Goal: Participate in discussion: Engage in conversation with other users on a specific topic

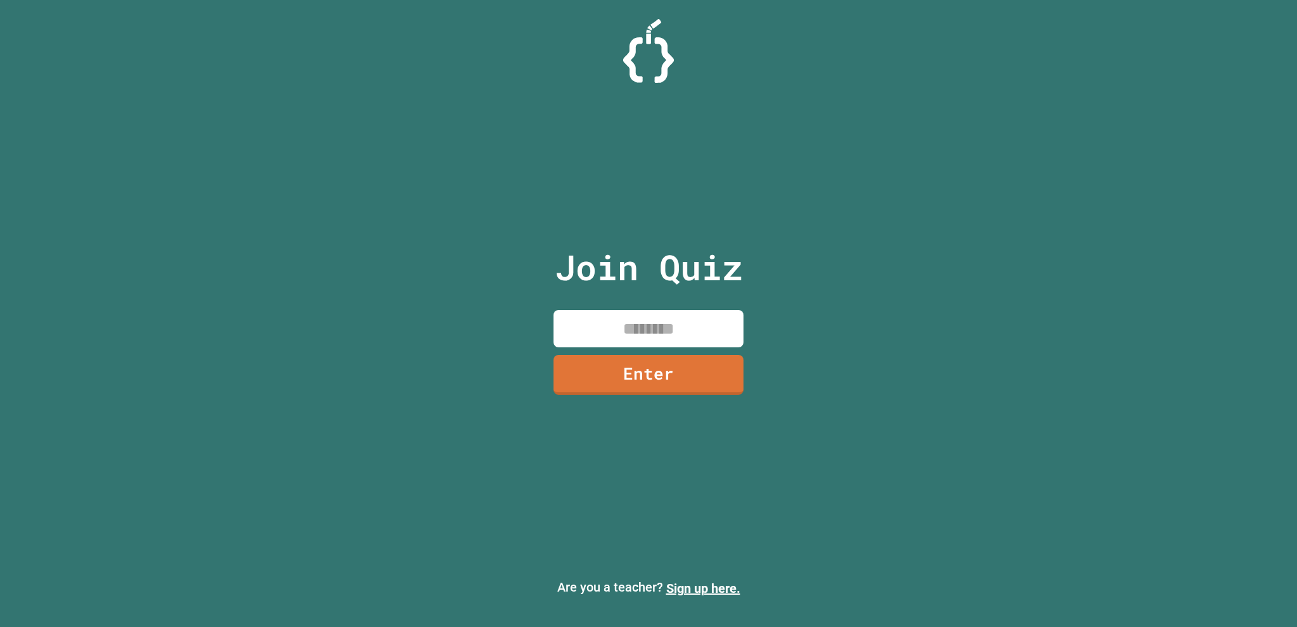
click at [651, 326] on input at bounding box center [648, 328] width 190 height 37
click at [634, 332] on input at bounding box center [648, 328] width 190 height 37
type input "********"
click at [670, 389] on link "Enter" at bounding box center [648, 374] width 189 height 42
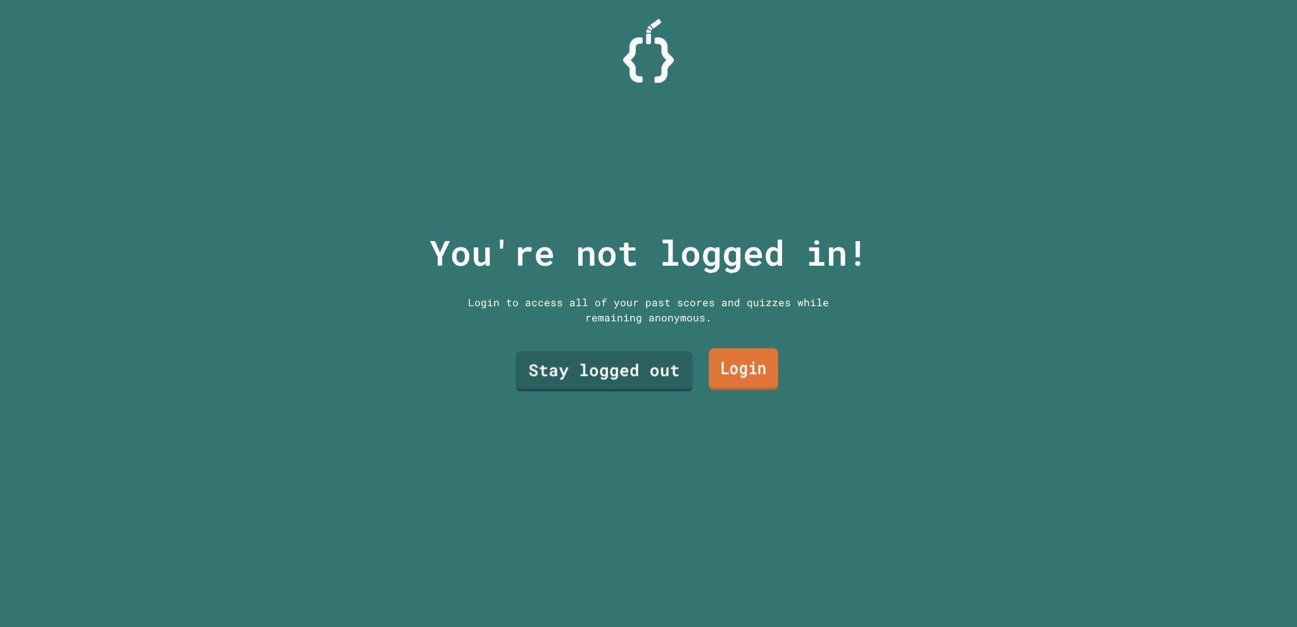
click at [717, 370] on link "Login" at bounding box center [743, 370] width 70 height 42
click at [558, 359] on link "Stay logged out" at bounding box center [604, 370] width 172 height 42
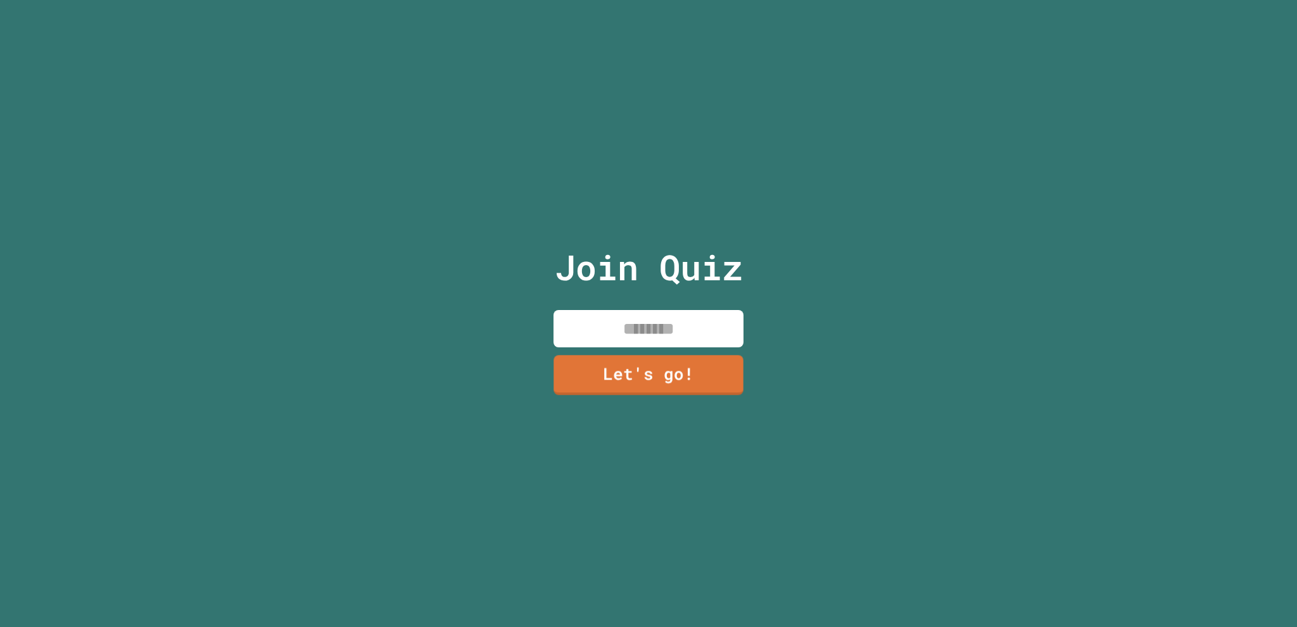
click at [611, 328] on input at bounding box center [648, 328] width 190 height 37
type input "*****"
click at [684, 354] on link "Let's go!" at bounding box center [648, 373] width 172 height 42
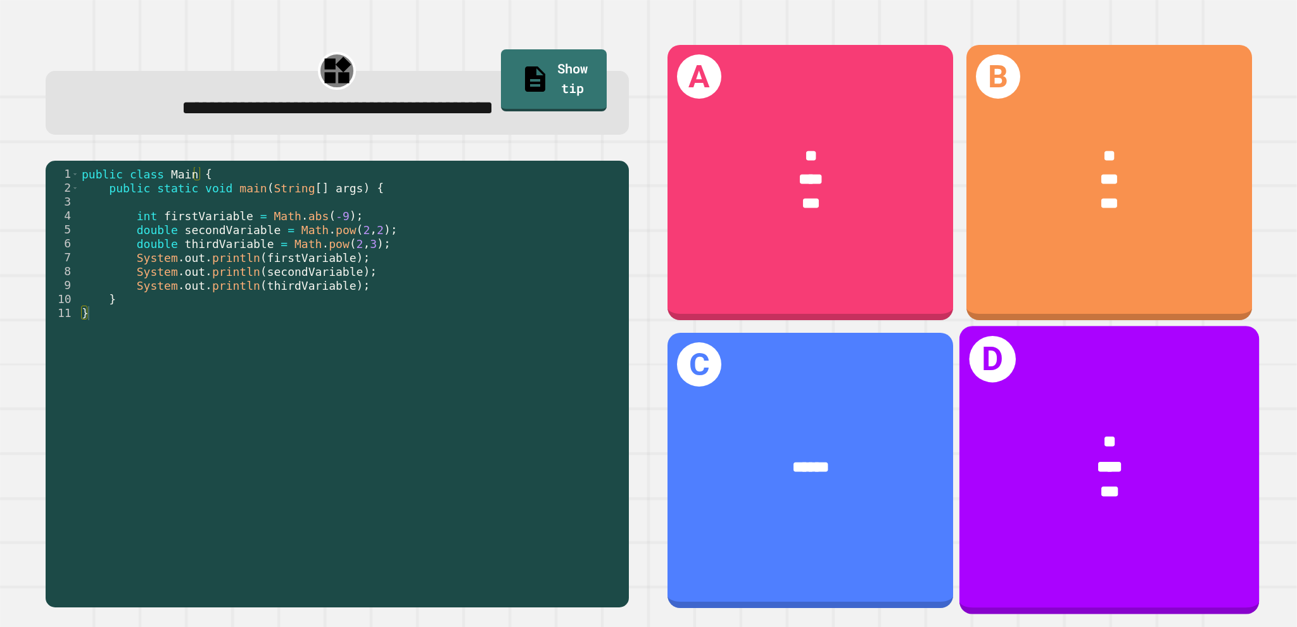
click at [1179, 545] on div "D * *** ***" at bounding box center [1107, 470] width 299 height 289
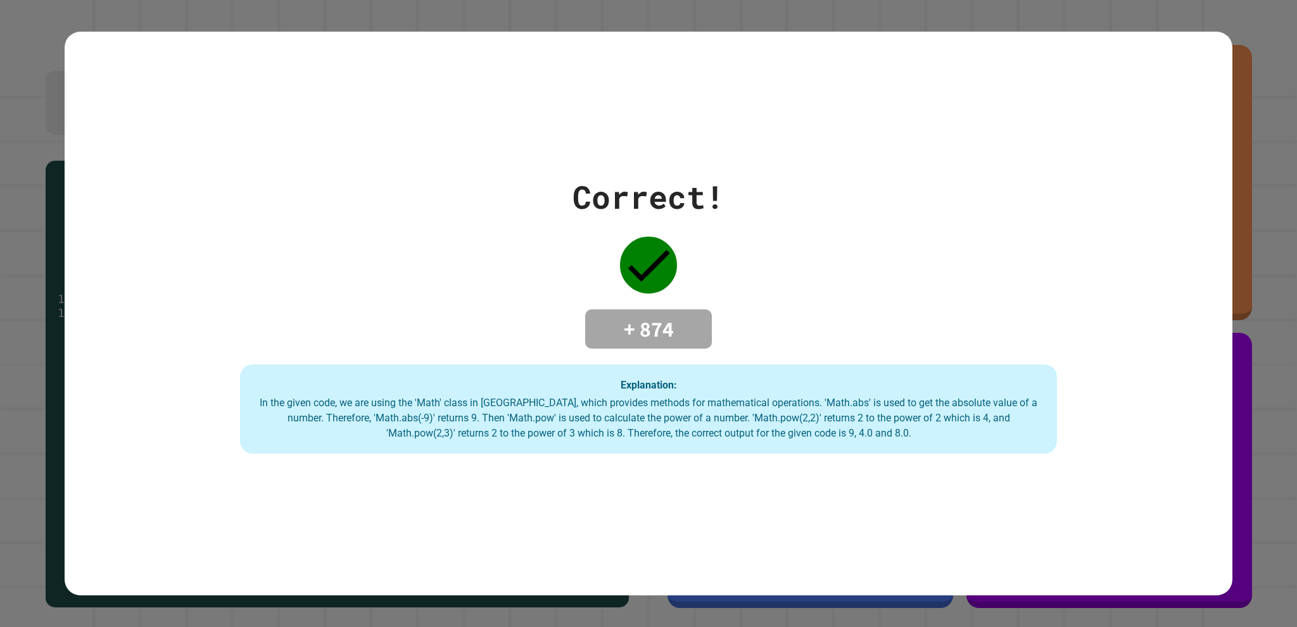
click at [762, 404] on div "In the given code, we are using the 'Math' class in [GEOGRAPHIC_DATA], which pr…" at bounding box center [648, 419] width 791 height 46
click at [746, 405] on div "In the given code, we are using the 'Math' class in [GEOGRAPHIC_DATA], which pr…" at bounding box center [648, 419] width 791 height 46
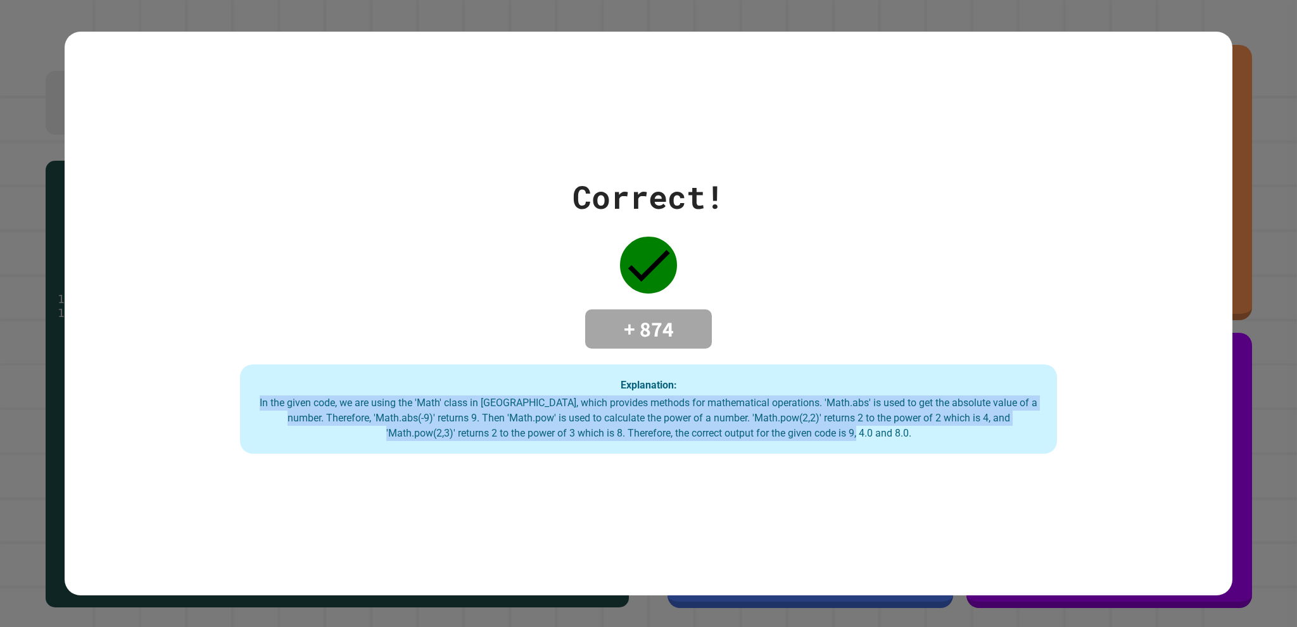
click at [746, 405] on div "In the given code, we are using the 'Math' class in [GEOGRAPHIC_DATA], which pr…" at bounding box center [648, 419] width 791 height 46
click at [682, 415] on div "In the given code, we are using the 'Math' class in [GEOGRAPHIC_DATA], which pr…" at bounding box center [648, 419] width 791 height 46
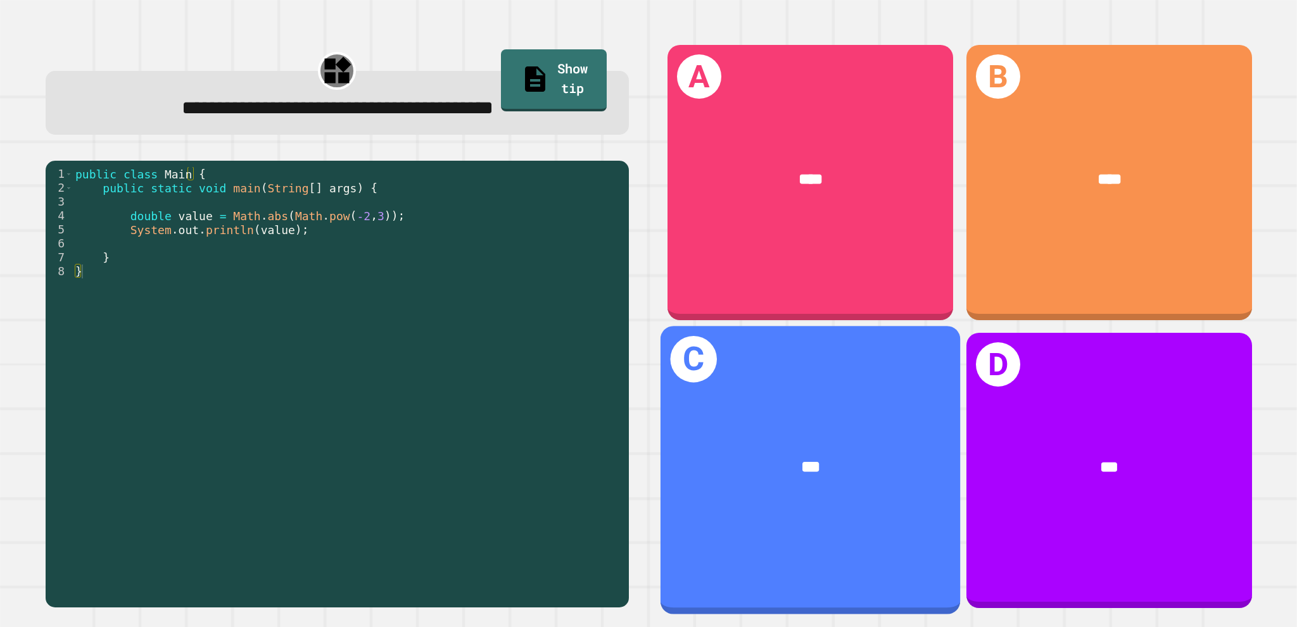
click at [863, 366] on div "C ***" at bounding box center [809, 470] width 299 height 289
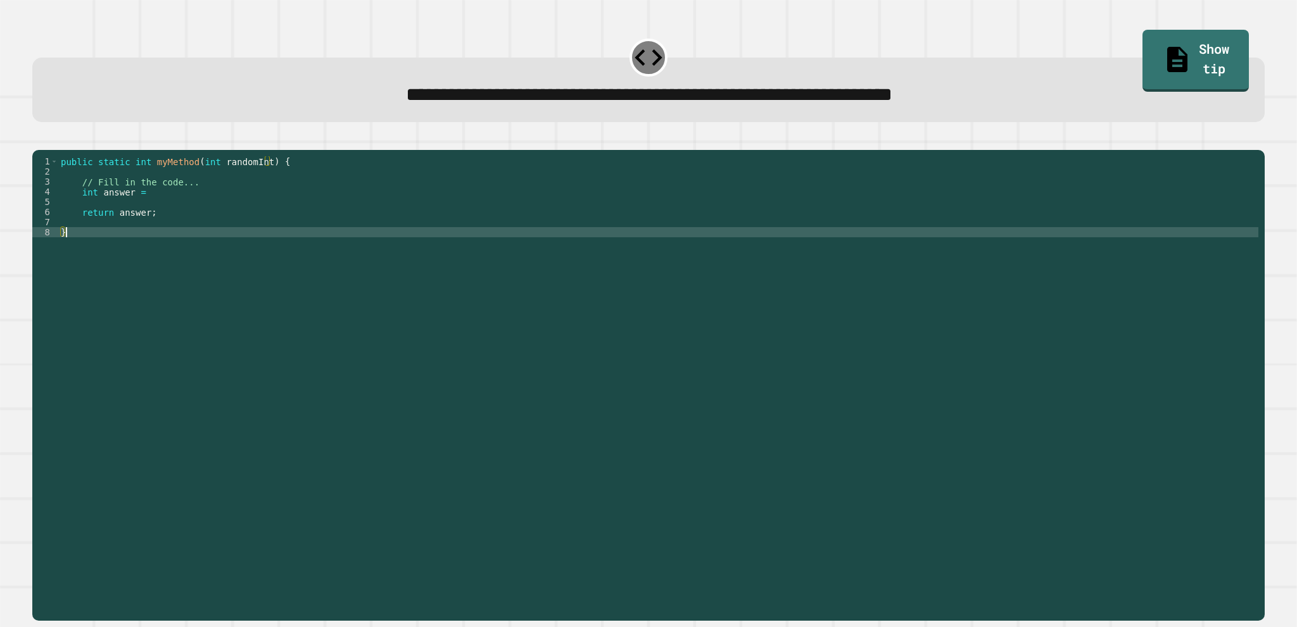
click at [306, 248] on div "public static int myMethod ( int randomInt ) { // Fill in the code... int answe…" at bounding box center [658, 368] width 1200 height 425
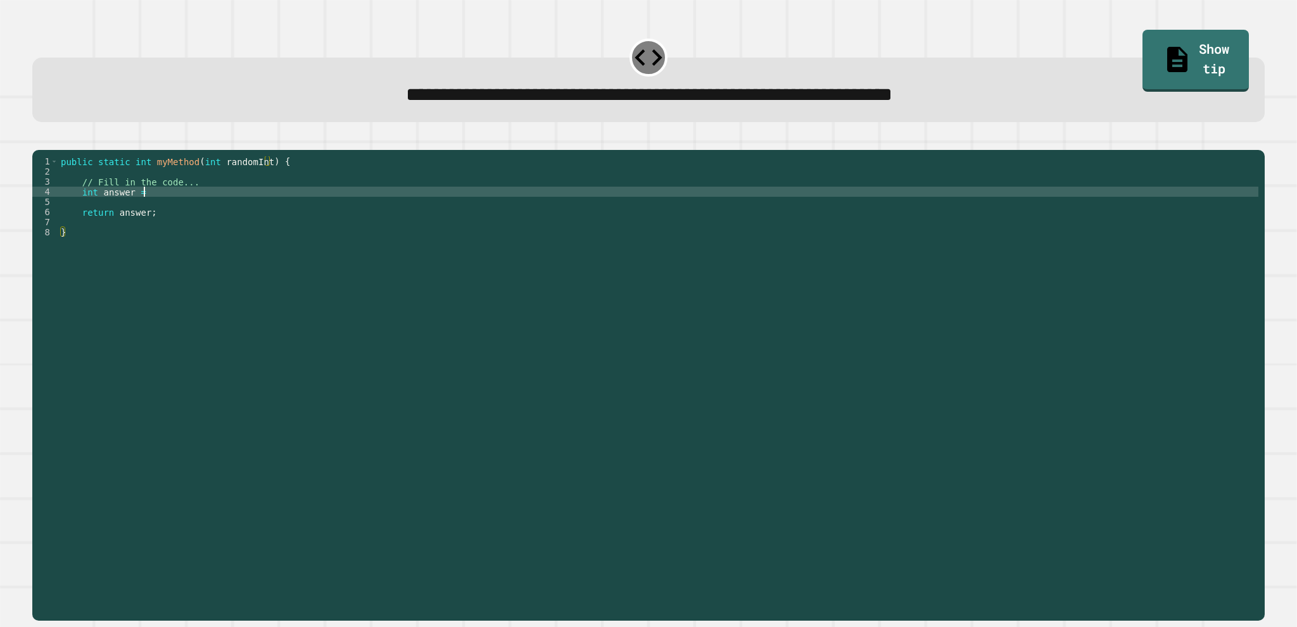
click at [153, 210] on div "public static int myMethod ( int randomInt ) { // Fill in the code... int answe…" at bounding box center [658, 368] width 1200 height 425
type textarea "**********"
click at [176, 210] on div "public static int myMethod ( int randomInt ) { // Fill in the code... int answe…" at bounding box center [658, 368] width 1200 height 425
click at [61, 150] on div at bounding box center [648, 142] width 1232 height 15
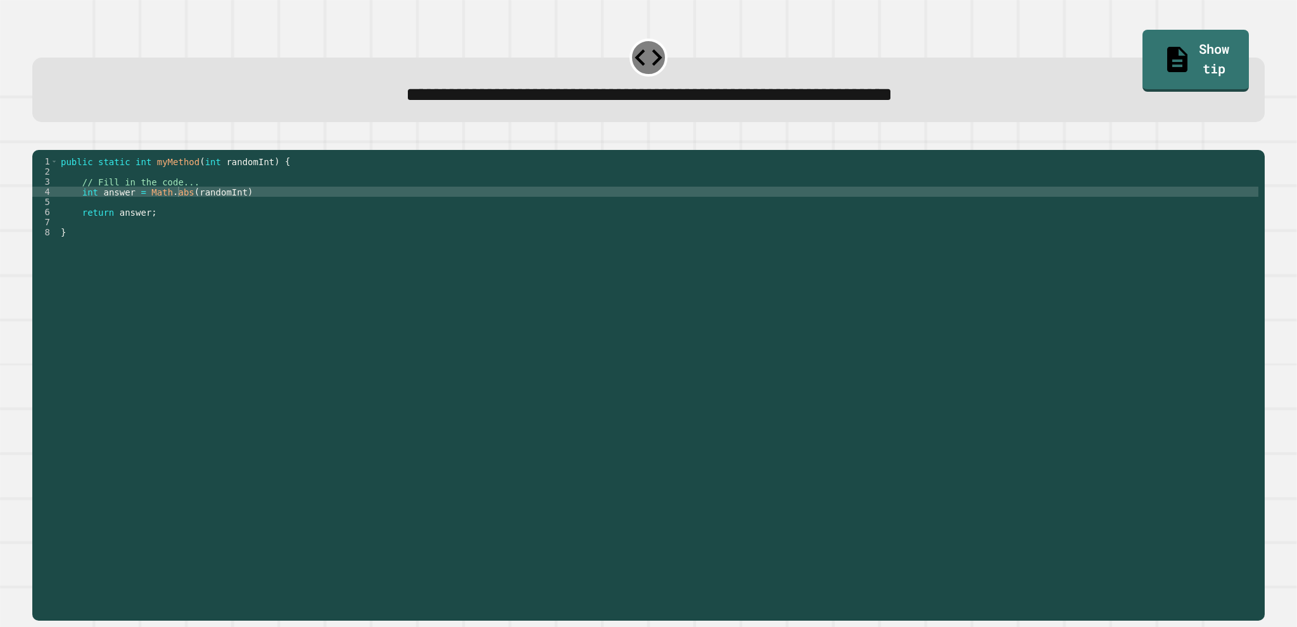
click at [39, 140] on button "button" at bounding box center [39, 140] width 0 height 0
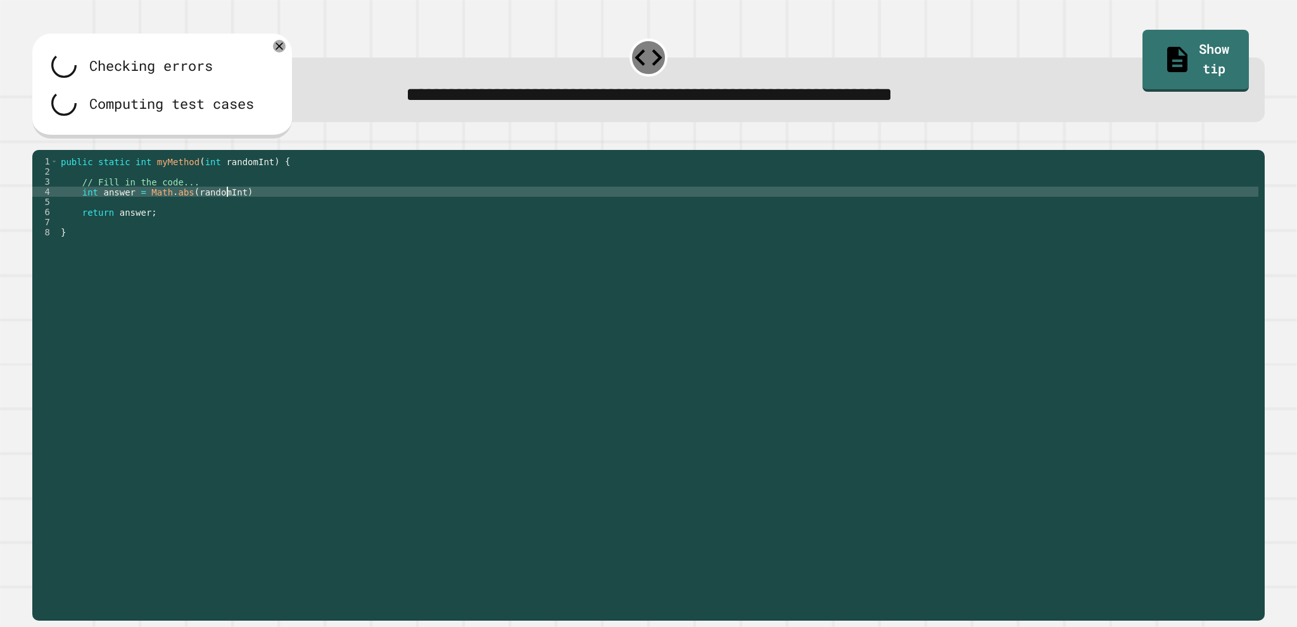
click at [225, 215] on div "public static int myMethod ( int randomInt ) { // Fill in the code... int answe…" at bounding box center [658, 368] width 1200 height 425
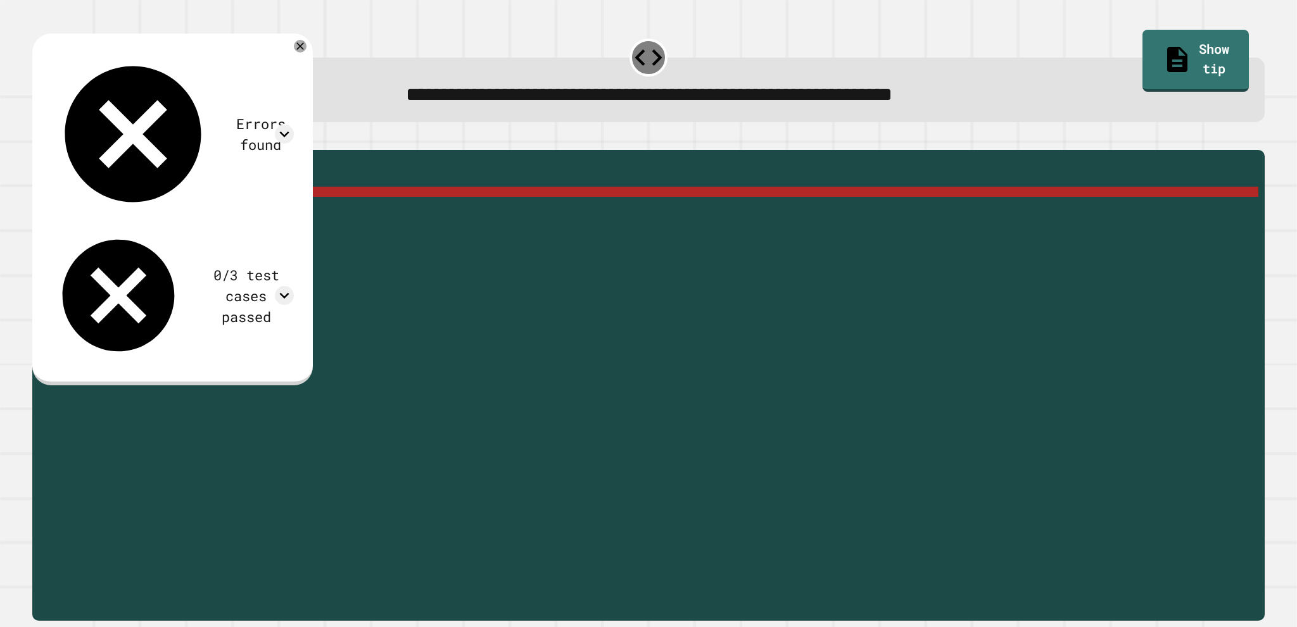
click at [198, 220] on div "public static int myMethod ( int randomInt ) { // Fill in the code... int answe…" at bounding box center [658, 368] width 1200 height 425
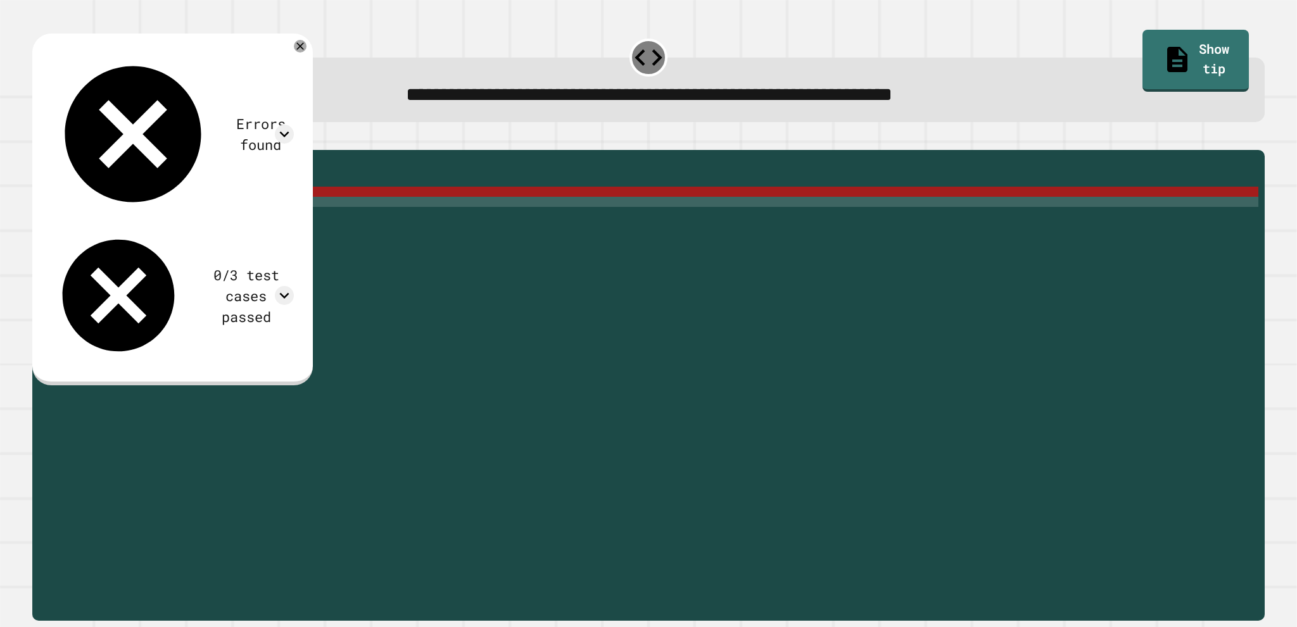
scroll to position [0, 0]
click at [218, 213] on div "public static int myMethod ( int randomInt ) { // Fill in the code... int answe…" at bounding box center [658, 368] width 1200 height 425
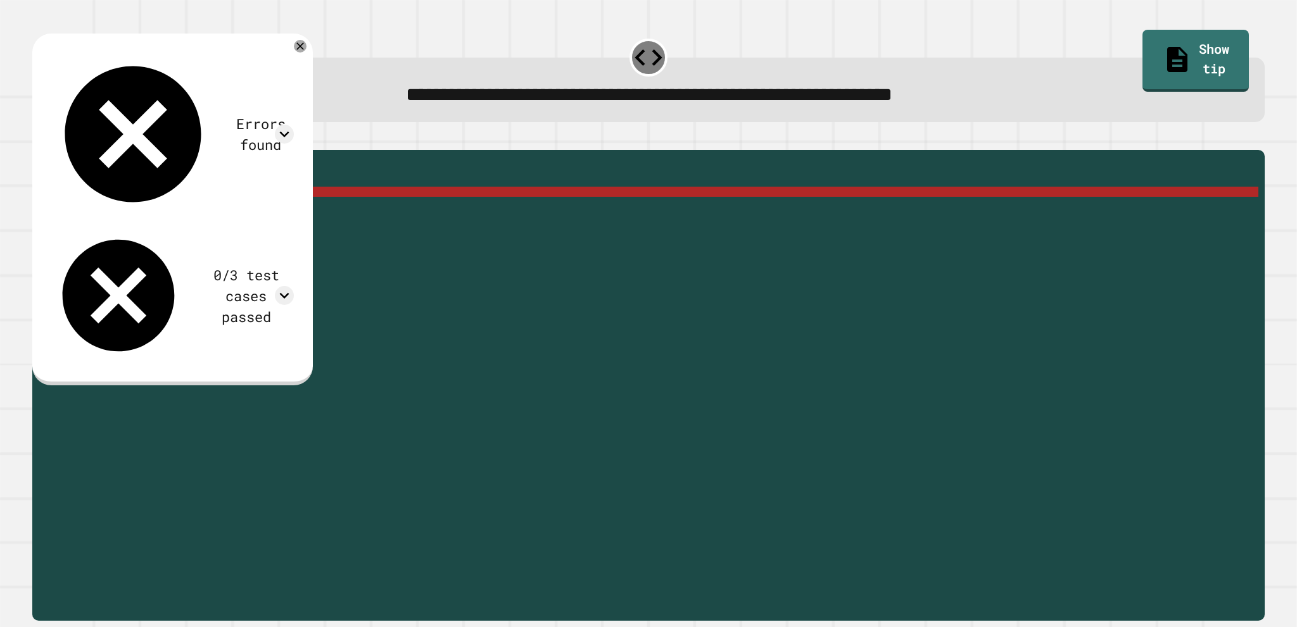
click at [234, 211] on div "public static int myMethod ( int randomInt ) { // Fill in the code... int answe…" at bounding box center [658, 368] width 1200 height 425
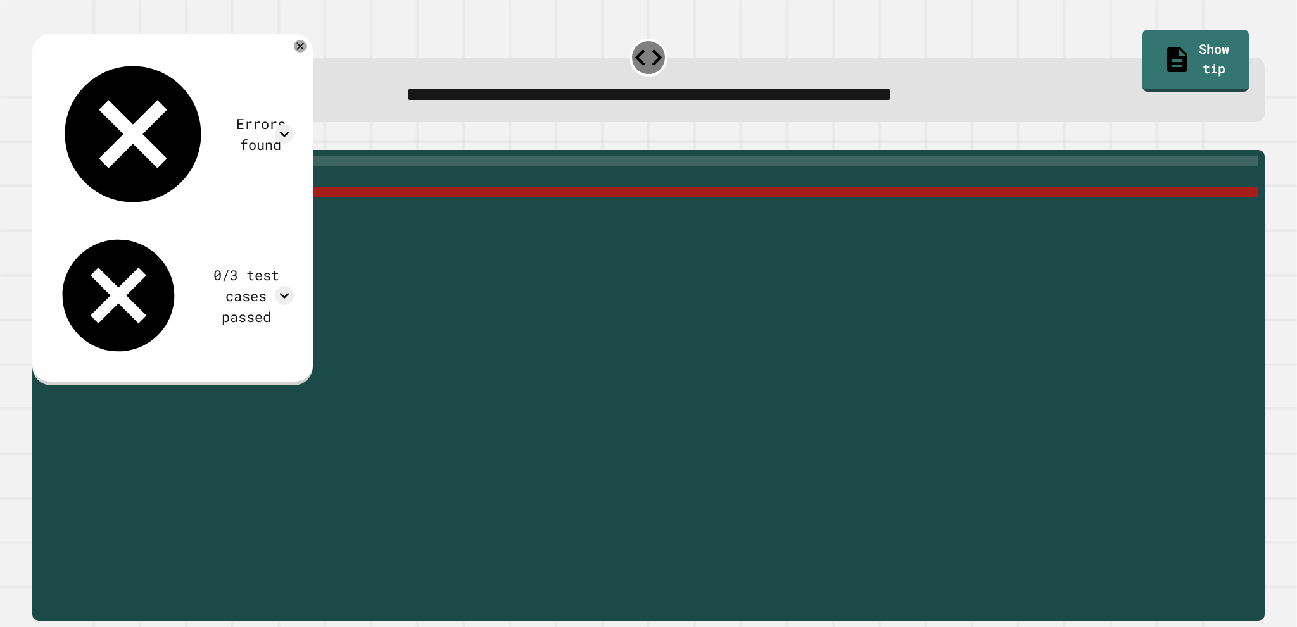
click at [258, 179] on div "public static int myMethod ( int randomInt ) { // Fill in the code... int answe…" at bounding box center [658, 368] width 1200 height 425
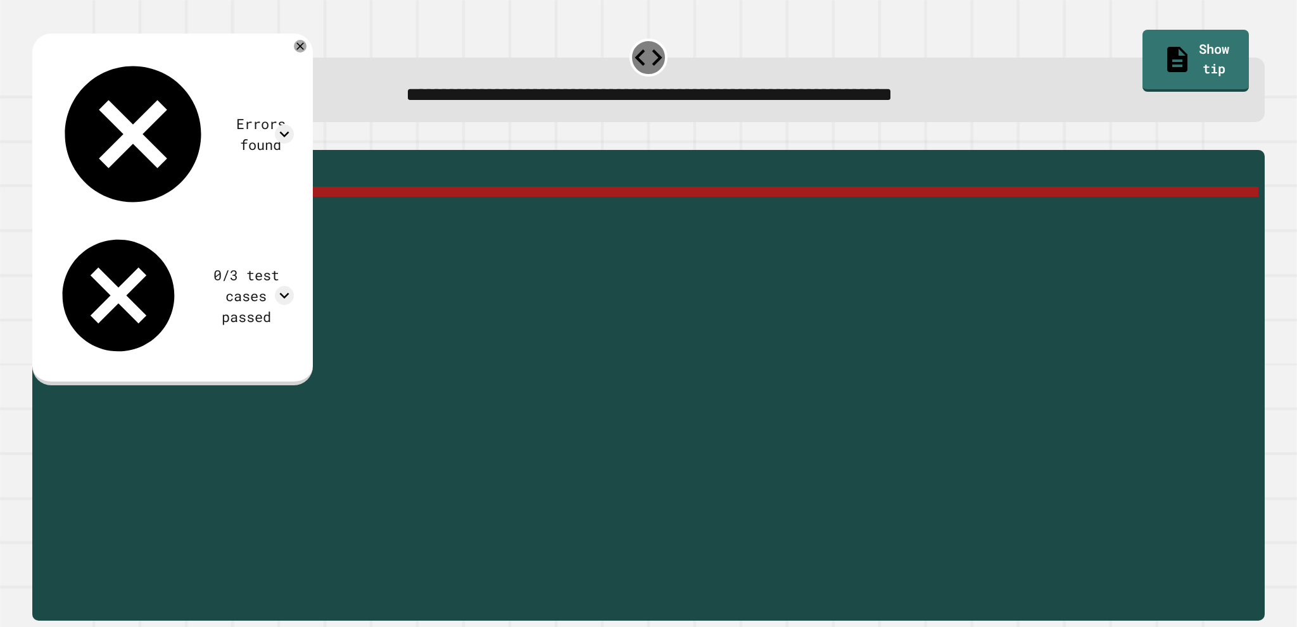
drag, startPoint x: 247, startPoint y: 216, endPoint x: 144, endPoint y: 213, distance: 102.6
click at [144, 213] on div "public static int myMethod ( int randomInt ) { // Fill in the code... int answe…" at bounding box center [658, 368] width 1200 height 425
click at [177, 211] on div "public static int myMethod ( int randomInt ) { // Fill in the code... int answe…" at bounding box center [658, 358] width 1200 height 405
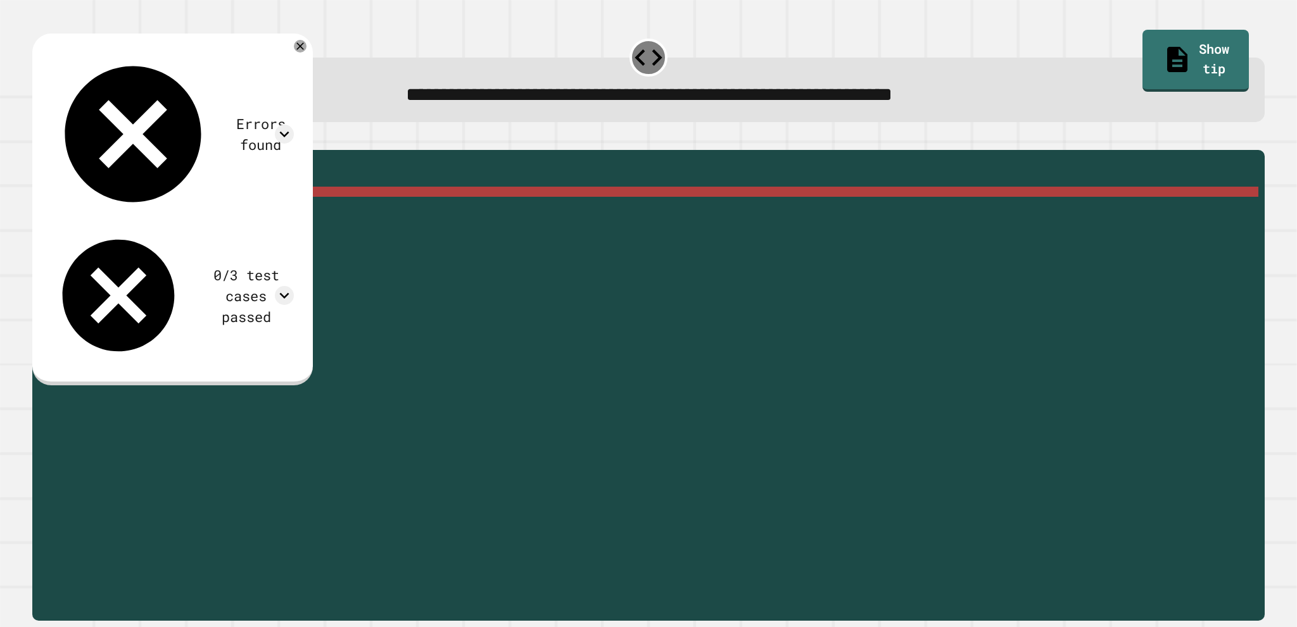
click at [175, 211] on div "public static int myMethod ( int randomInt ) { // Fill in the code... int answe…" at bounding box center [658, 368] width 1200 height 425
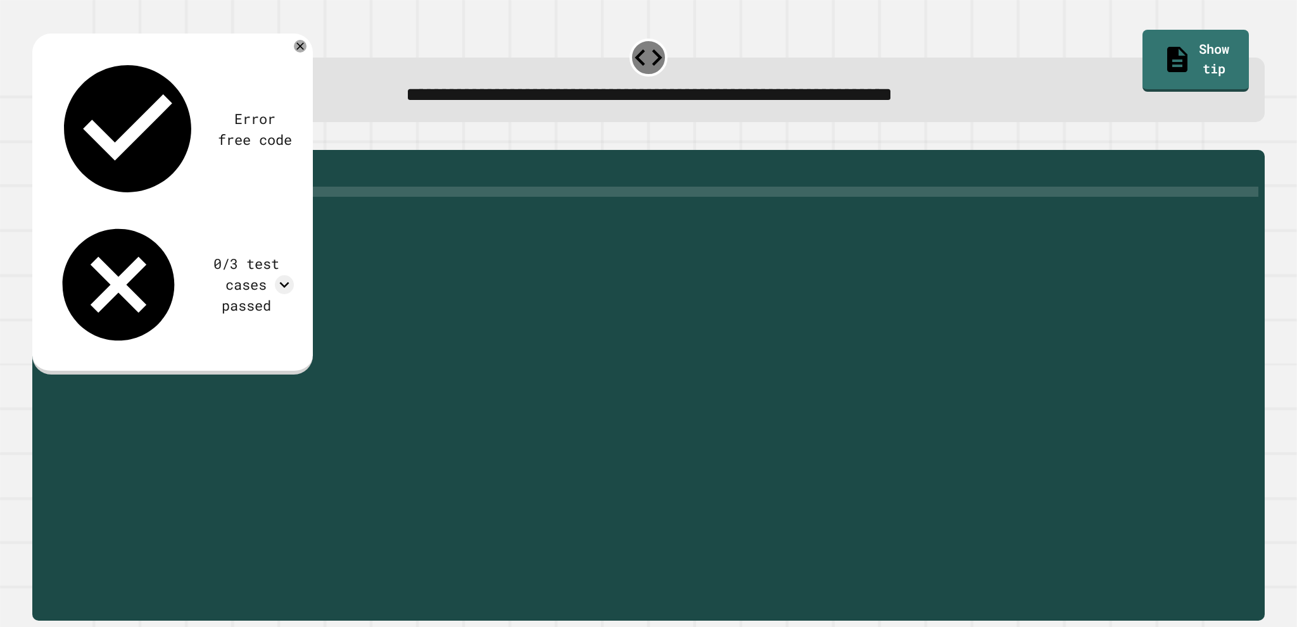
scroll to position [0, 9]
click at [39, 140] on icon "button" at bounding box center [39, 140] width 0 height 0
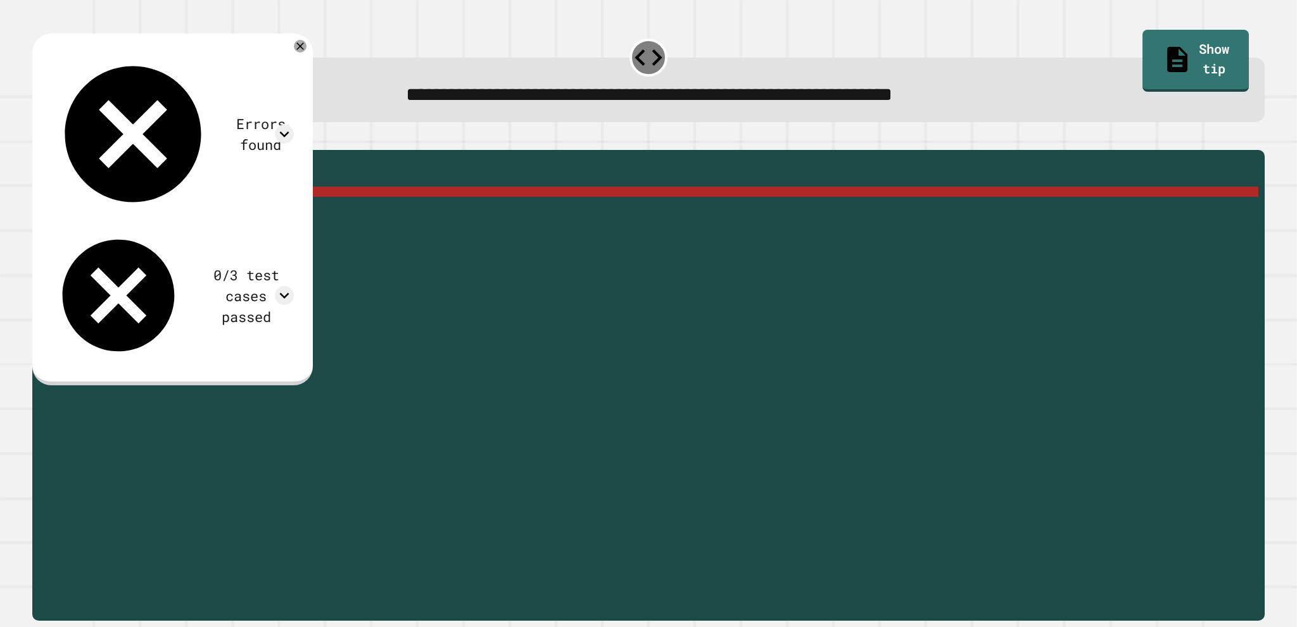
click at [182, 210] on div "public static int myMethod ( int randomInt ) { // Fill in the code... int answe…" at bounding box center [658, 368] width 1200 height 425
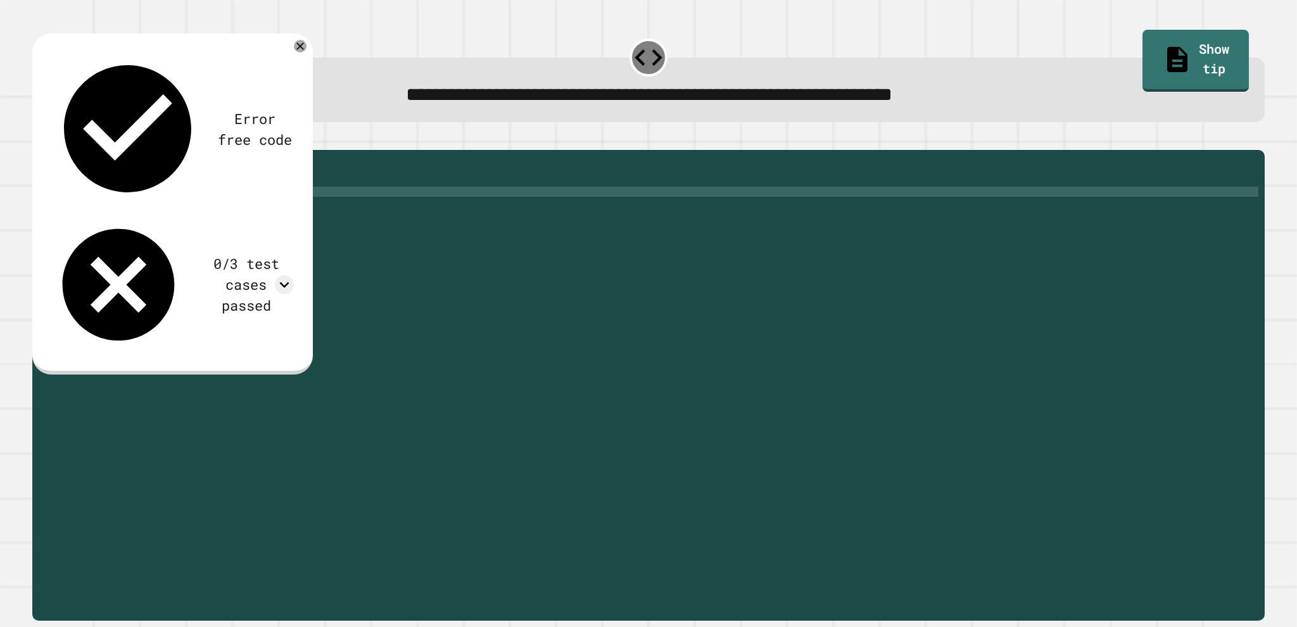
click at [51, 151] on icon "button" at bounding box center [47, 147] width 7 height 9
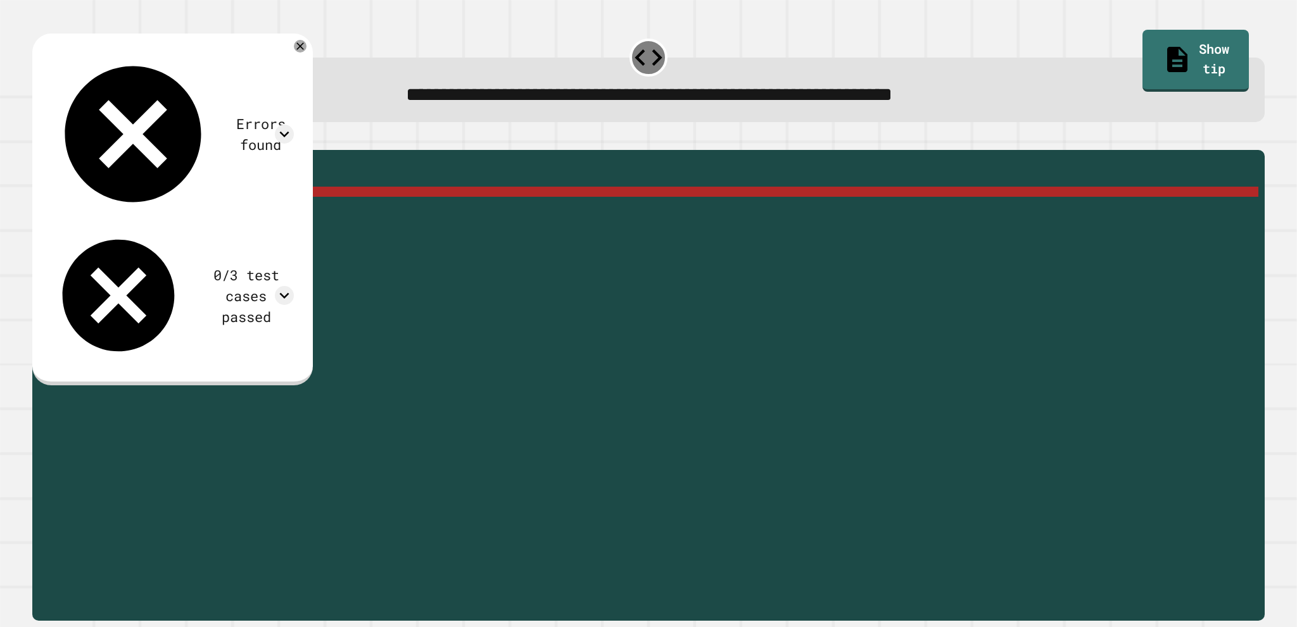
click at [244, 210] on div "public static int myMethod ( int randomInt ) { // Fill in the code... int answe…" at bounding box center [658, 368] width 1200 height 425
click at [252, 210] on div "public static int myMethod ( int randomInt ) { // Fill in the code... int answe…" at bounding box center [658, 368] width 1200 height 425
click at [182, 210] on div "public static int myMethod ( int randomInt ) { // Fill in the code... int answe…" at bounding box center [658, 368] width 1200 height 425
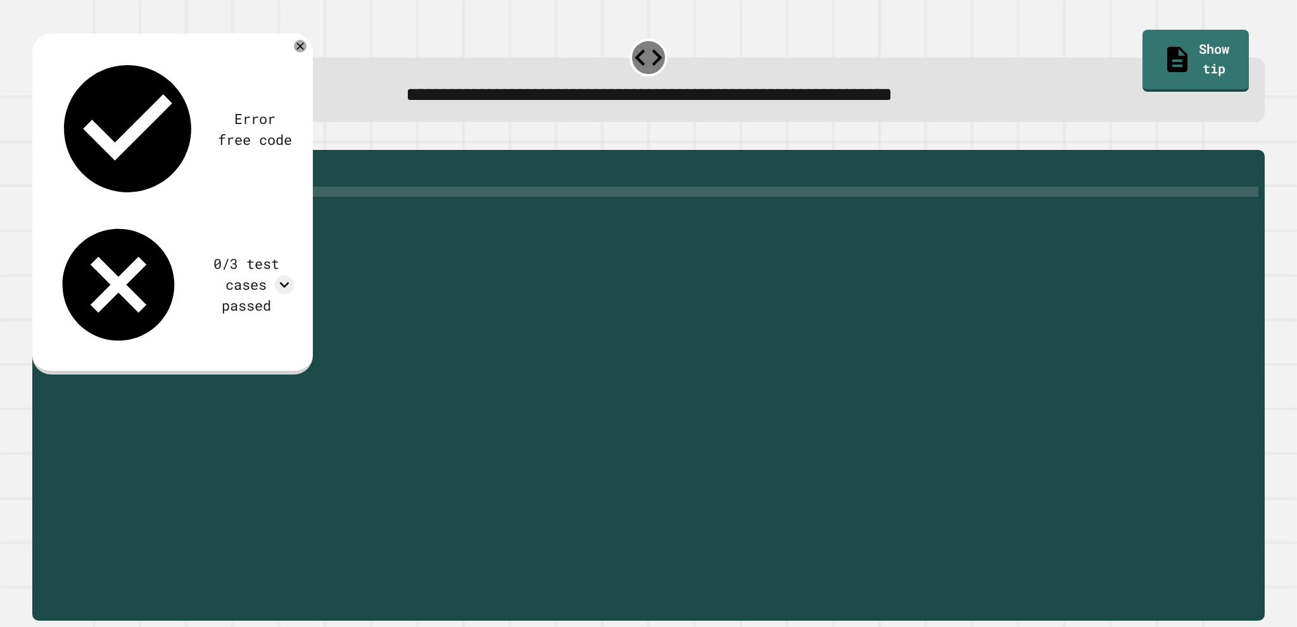
scroll to position [0, 8]
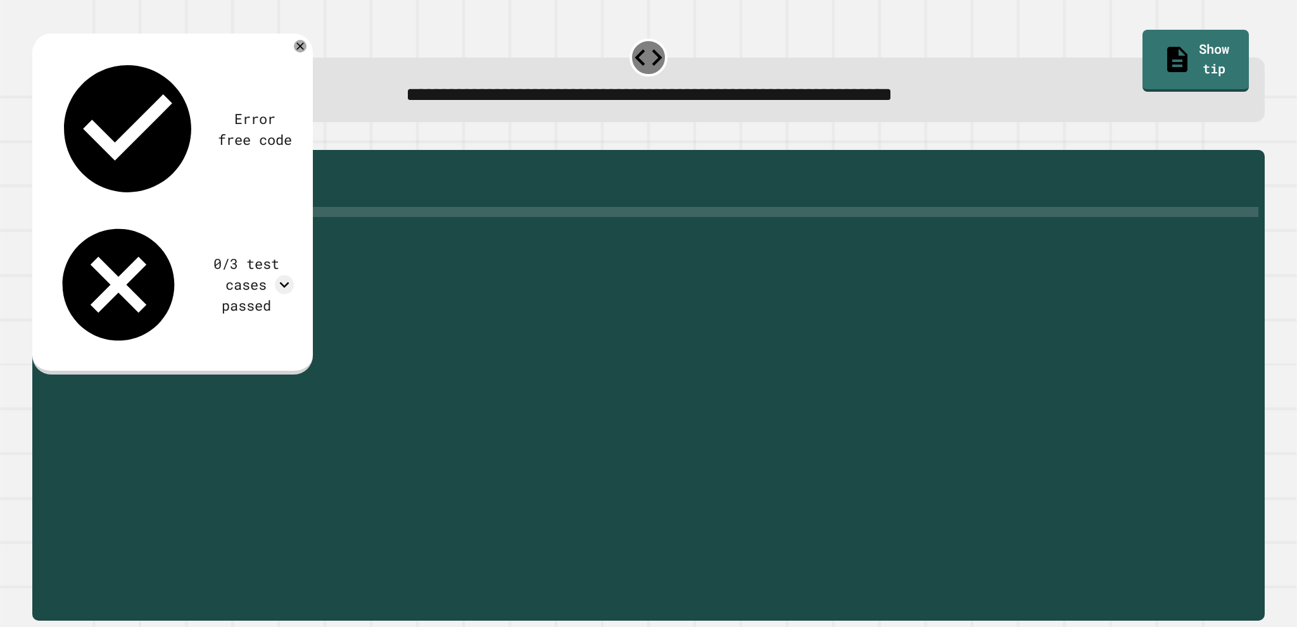
click at [183, 227] on div "public static int myMethod ( int randomInt ) { // Fill in the code... int answe…" at bounding box center [658, 368] width 1200 height 425
type textarea "**********"
click at [49, 149] on icon "button" at bounding box center [47, 147] width 7 height 9
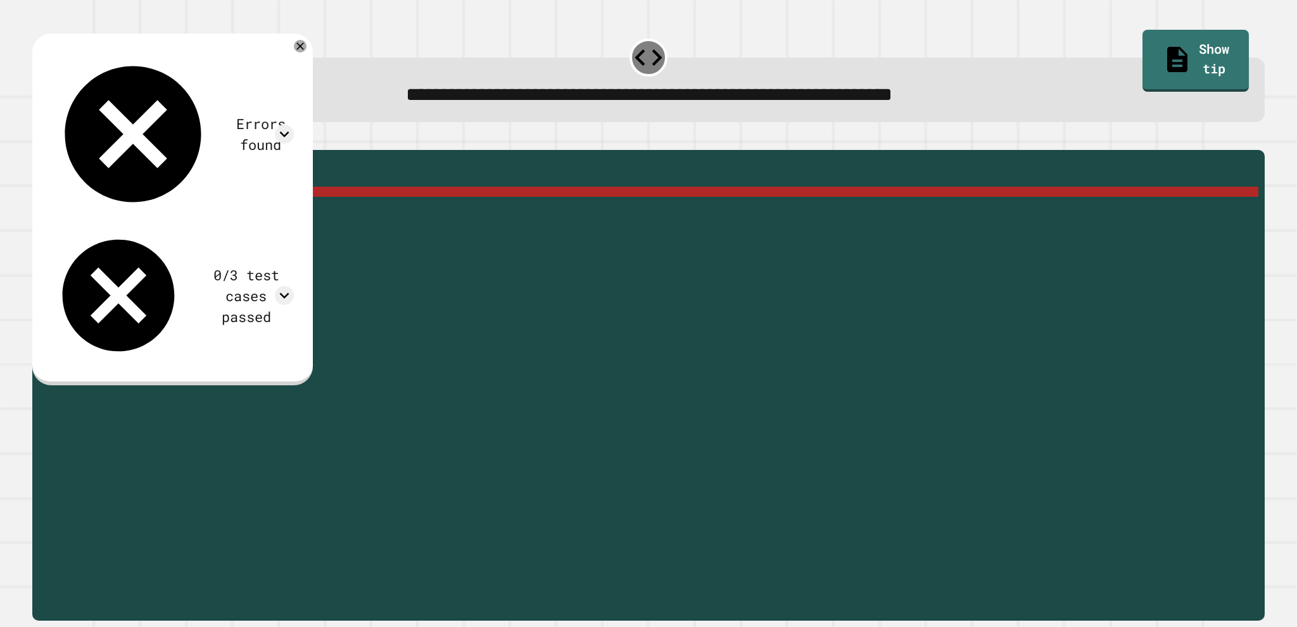
click at [82, 211] on div "public static int myMethod ( int randomInt ) { // Fill in the code... int answe…" at bounding box center [658, 368] width 1200 height 425
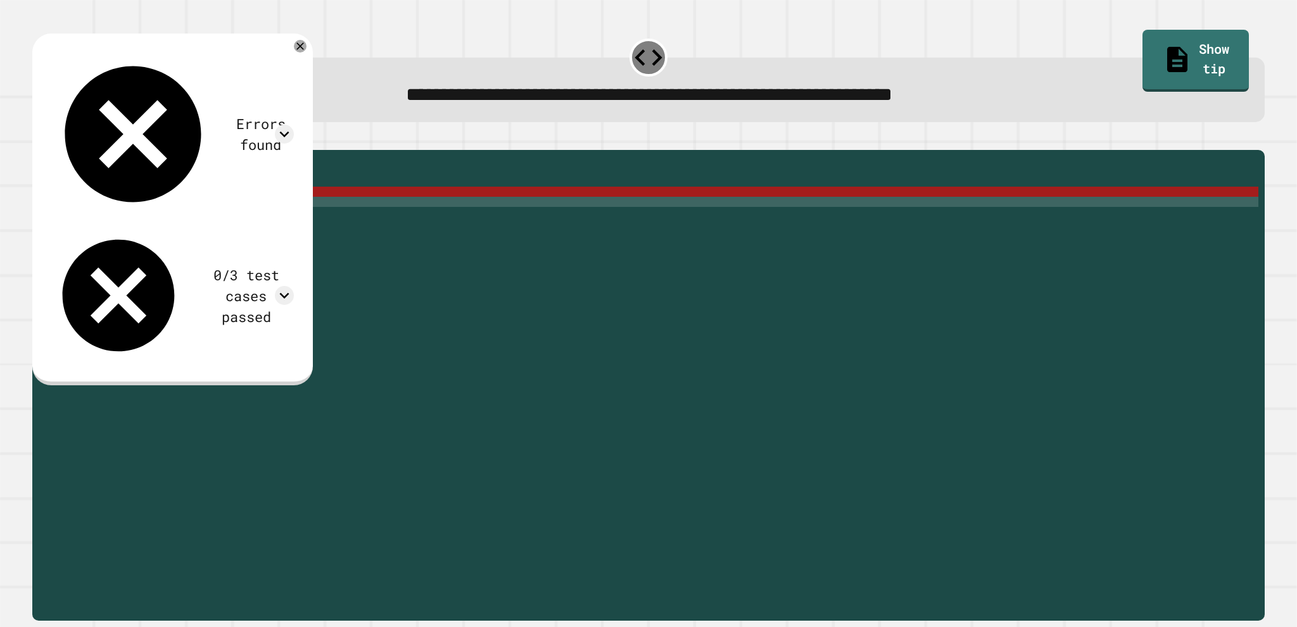
click at [82, 225] on div "public static int myMethod ( int randomInt ) { // Fill in the code... int answe…" at bounding box center [658, 368] width 1200 height 425
click at [96, 225] on div "public static int myMethod ( int randomInt ) { // Fill in the code... int answe…" at bounding box center [658, 368] width 1200 height 425
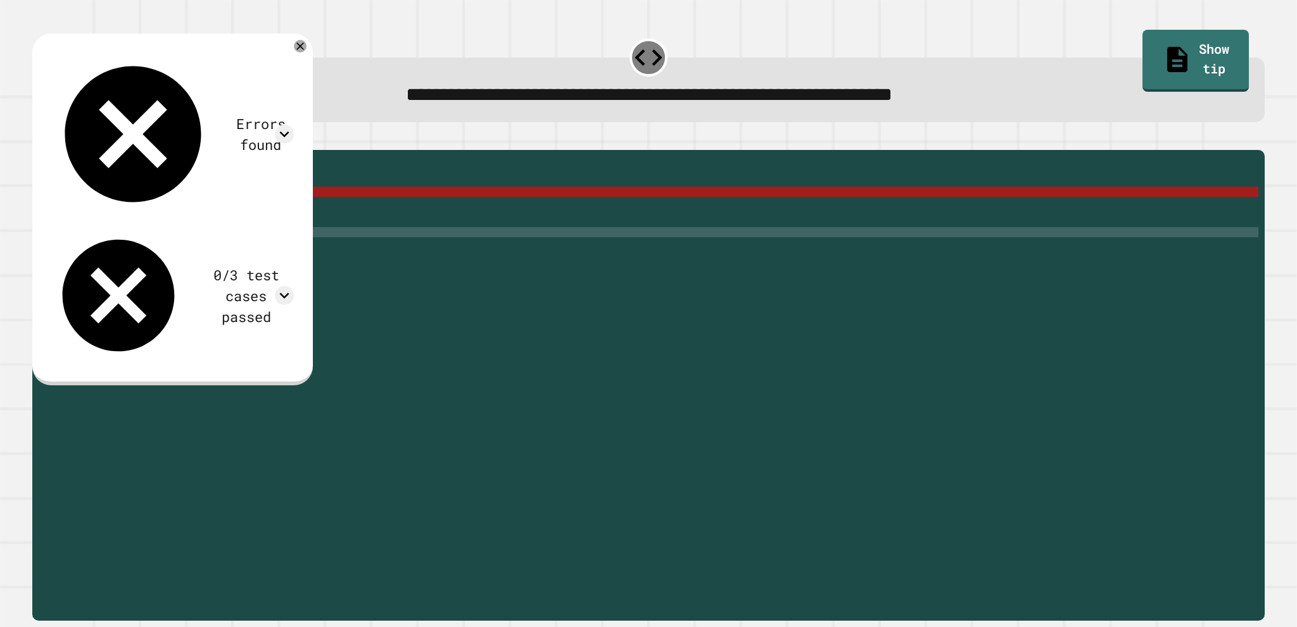
click at [88, 263] on div "public static int myMethod ( int randomInt ) { // Fill in the code... int answe…" at bounding box center [658, 368] width 1200 height 425
click at [101, 248] on div "public static int myMethod ( int randomInt ) { // Fill in the code... int answe…" at bounding box center [658, 368] width 1200 height 425
click at [106, 217] on div "public static int myMethod ( int randomInt ) { // Fill in the code... int answe…" at bounding box center [658, 368] width 1200 height 425
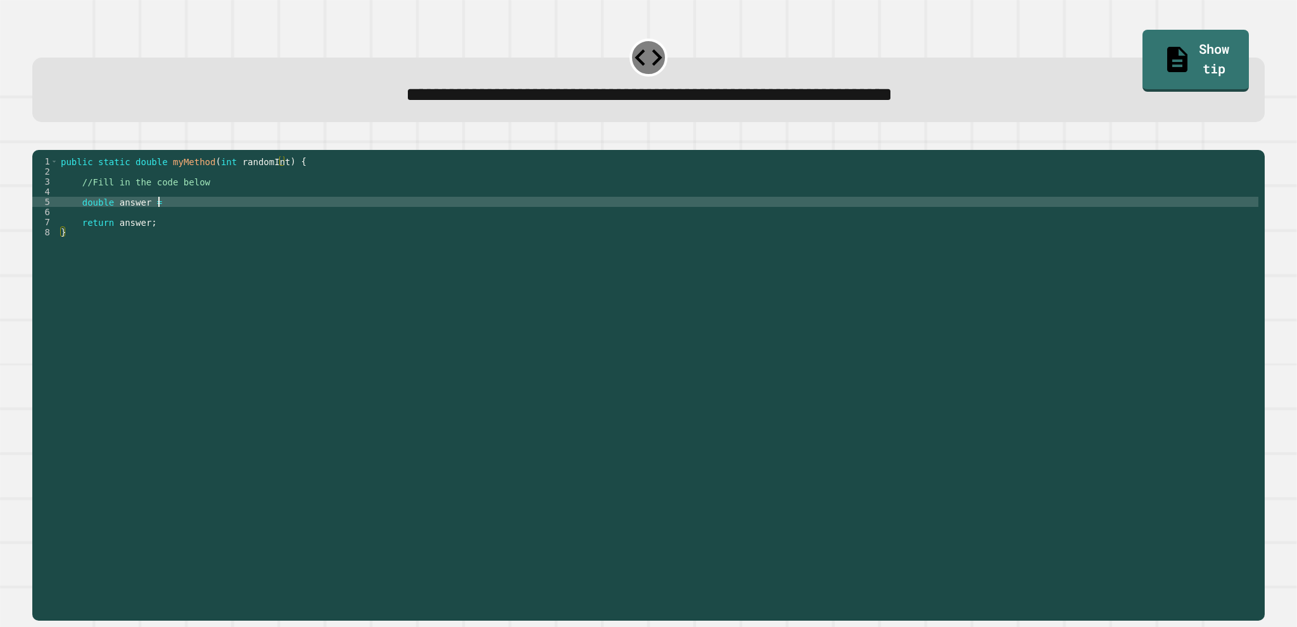
click at [165, 222] on div "public static double myMethod ( int randomInt ) { //Fill in the code below doub…" at bounding box center [658, 368] width 1200 height 425
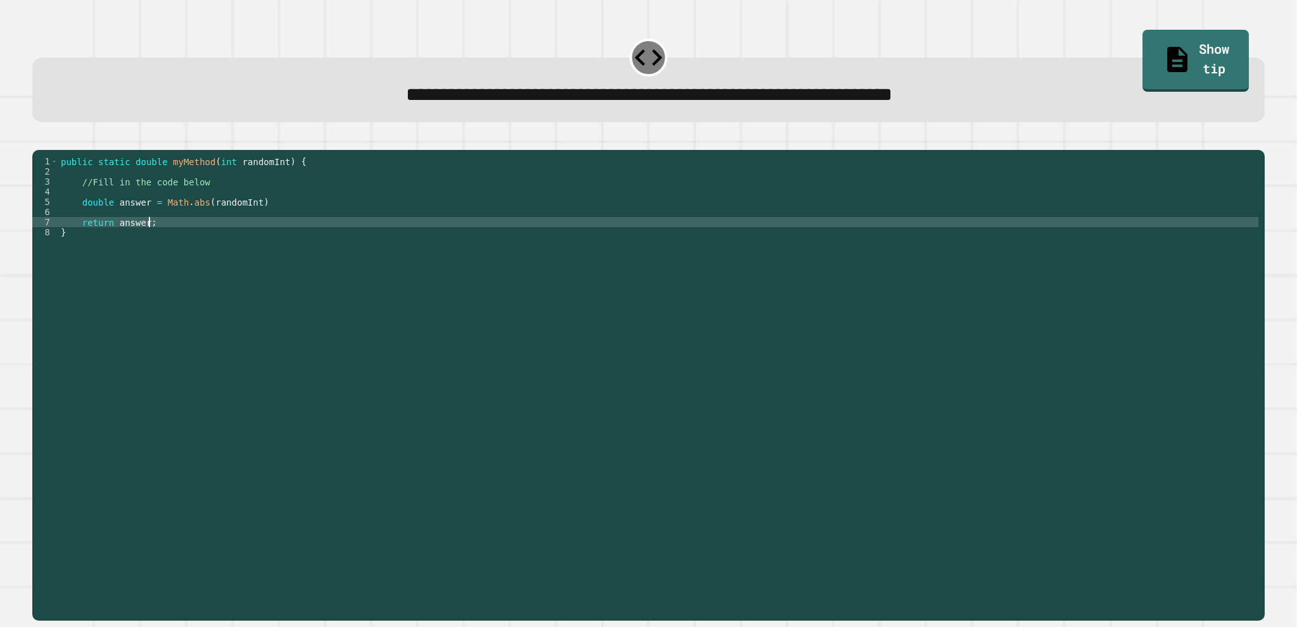
click at [187, 242] on div "public static double myMethod ( int randomInt ) { //Fill in the code below doub…" at bounding box center [658, 368] width 1200 height 425
click at [39, 140] on icon "button" at bounding box center [39, 140] width 0 height 0
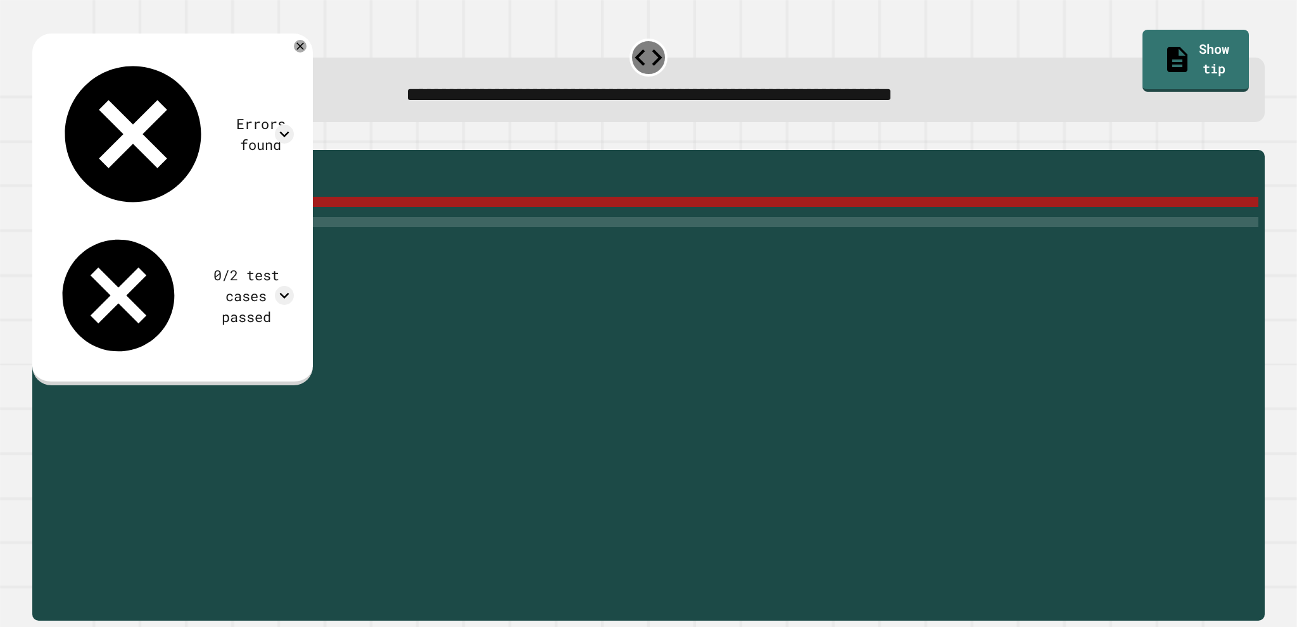
click at [160, 218] on div "public static double myMethod ( int randomInt ) { //Fill in the code below doub…" at bounding box center [658, 368] width 1200 height 425
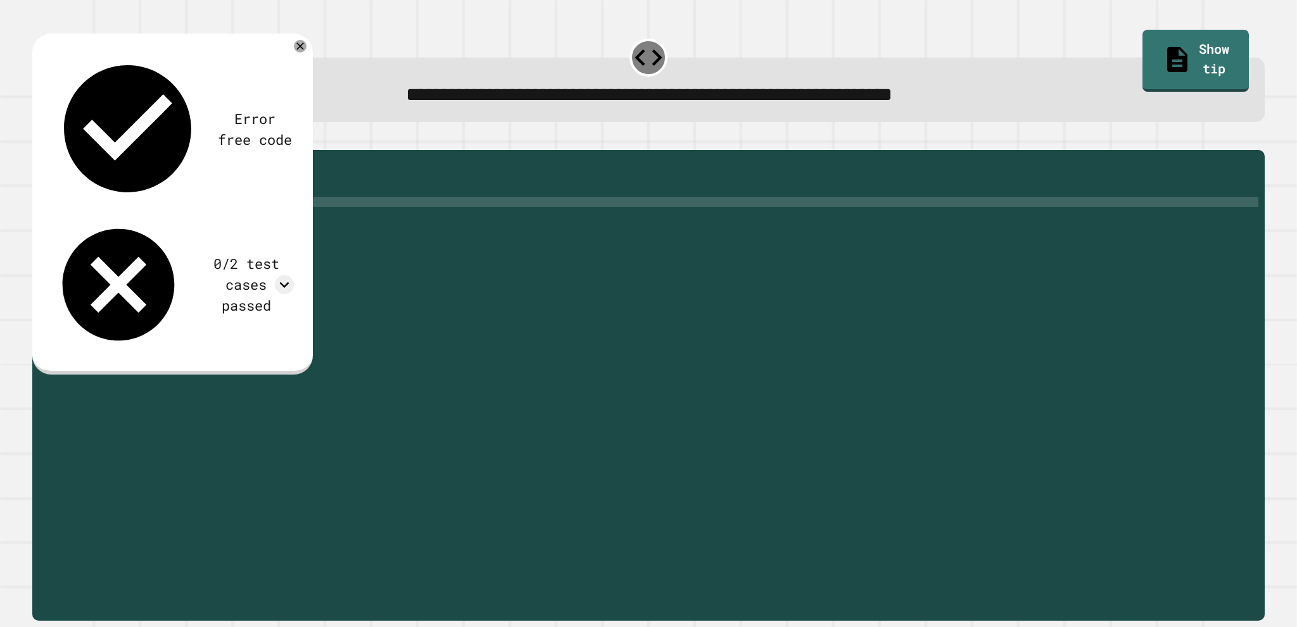
click at [39, 140] on icon "button" at bounding box center [39, 140] width 0 height 0
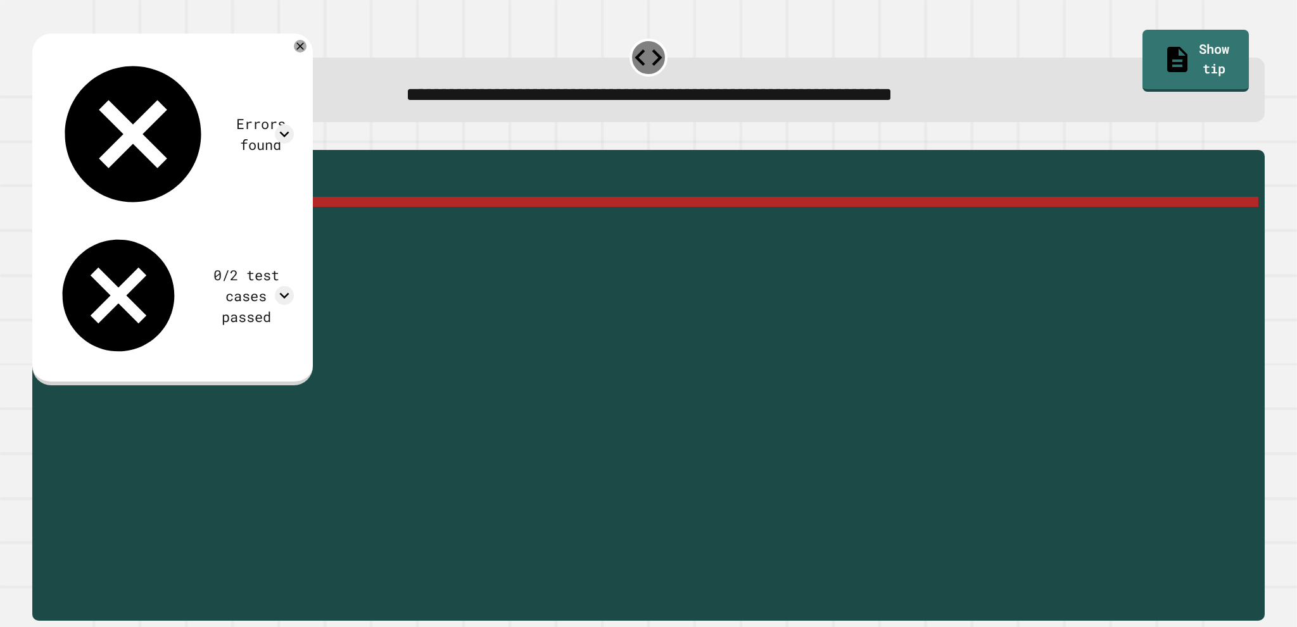
scroll to position [0, 0]
click at [163, 233] on div "public static double myMethod ( int randomInt ) { //Fill in the code below doub…" at bounding box center [658, 368] width 1200 height 425
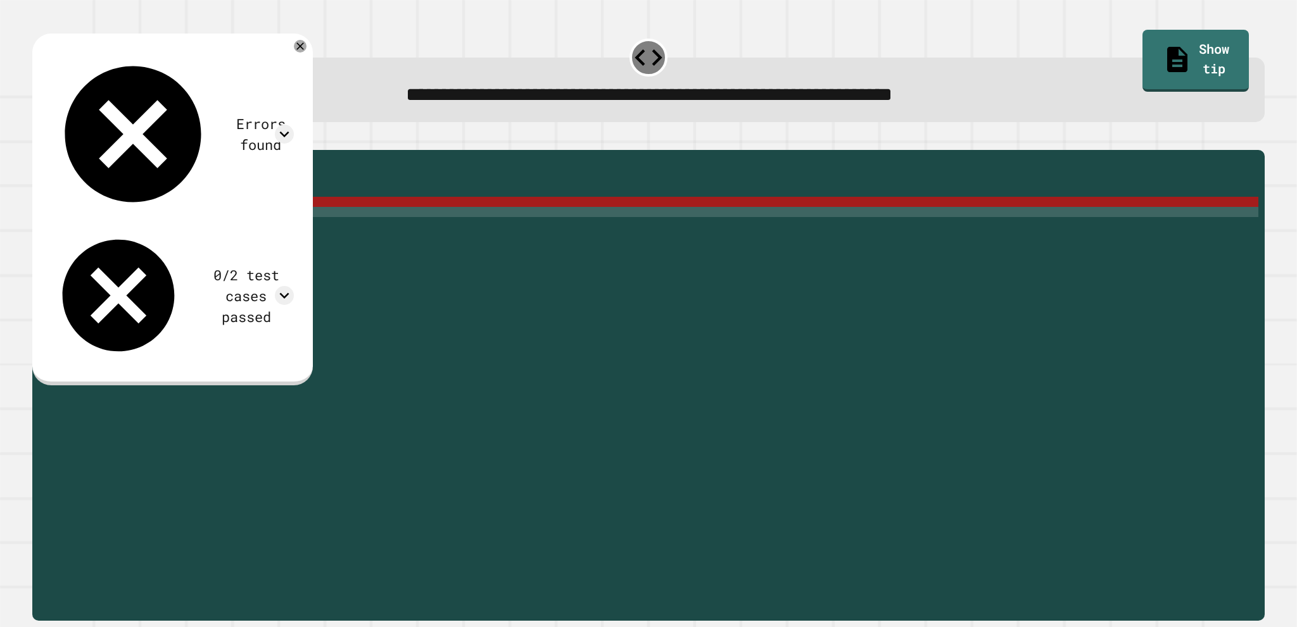
click at [153, 220] on div "public static double myMethod ( int randomInt ) { //Fill in the code below doub…" at bounding box center [658, 368] width 1200 height 425
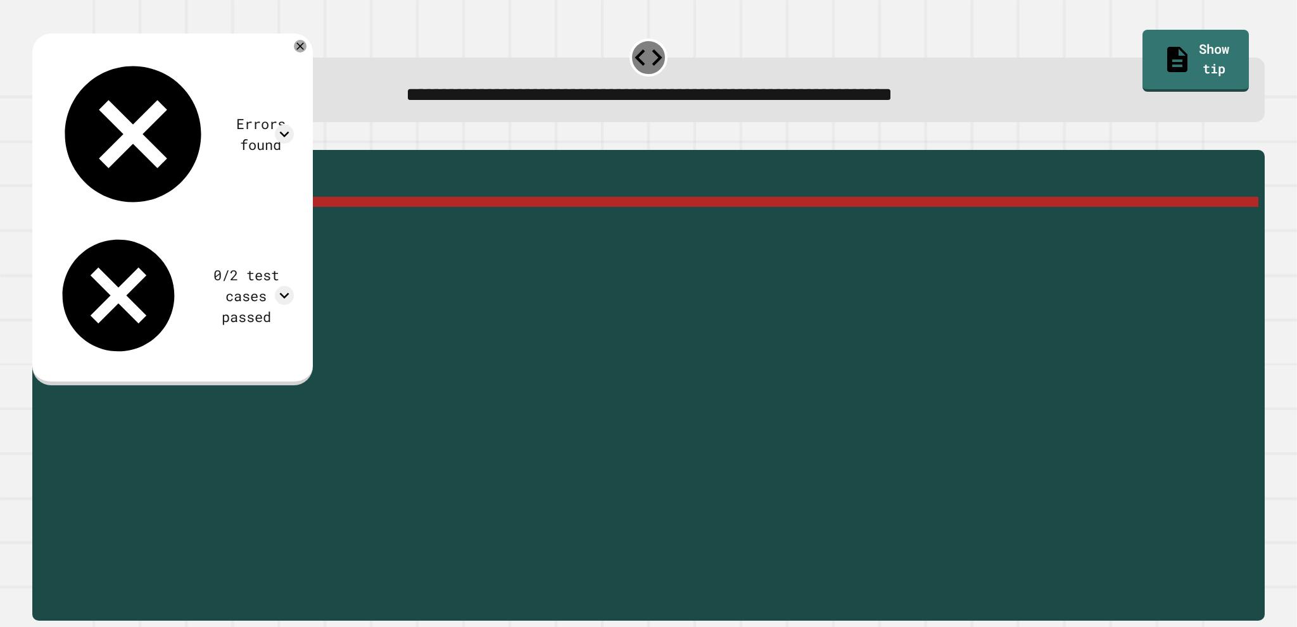
scroll to position [0, 6]
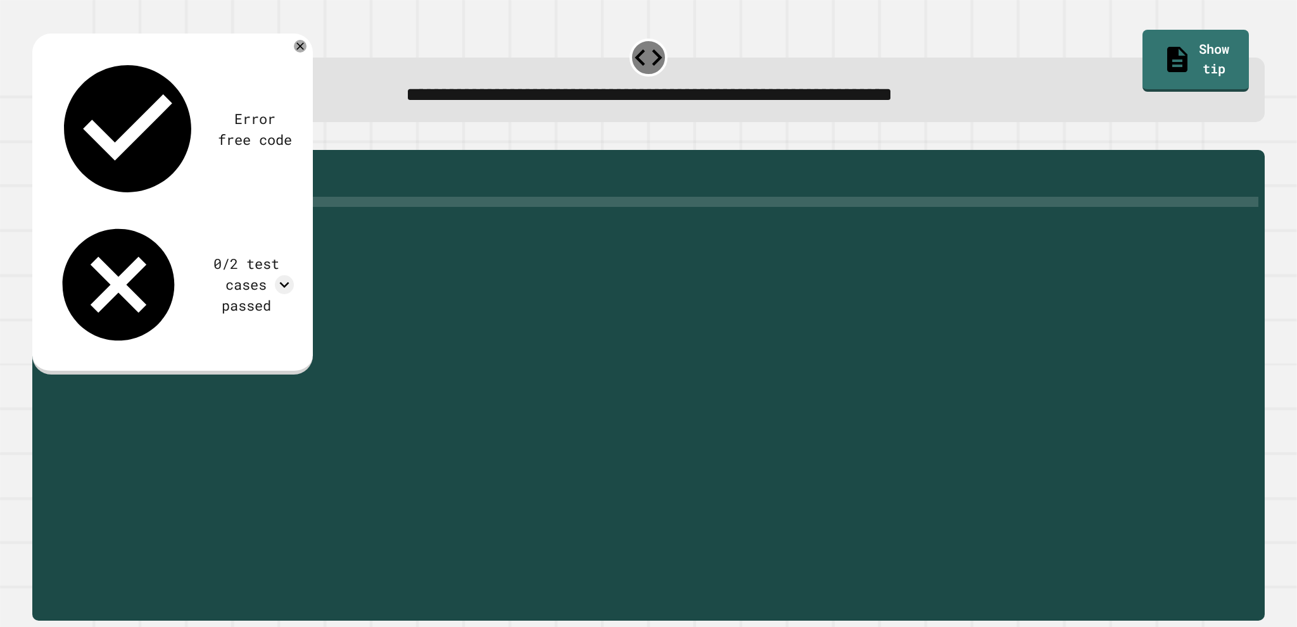
click at [200, 222] on div "public static double myMethod ( int randomInt ) { //Fill in the code below doub…" at bounding box center [658, 368] width 1200 height 425
click at [317, 208] on div "public static double myMethod ( int randomInt ) { //Fill in the code below doub…" at bounding box center [658, 368] width 1200 height 425
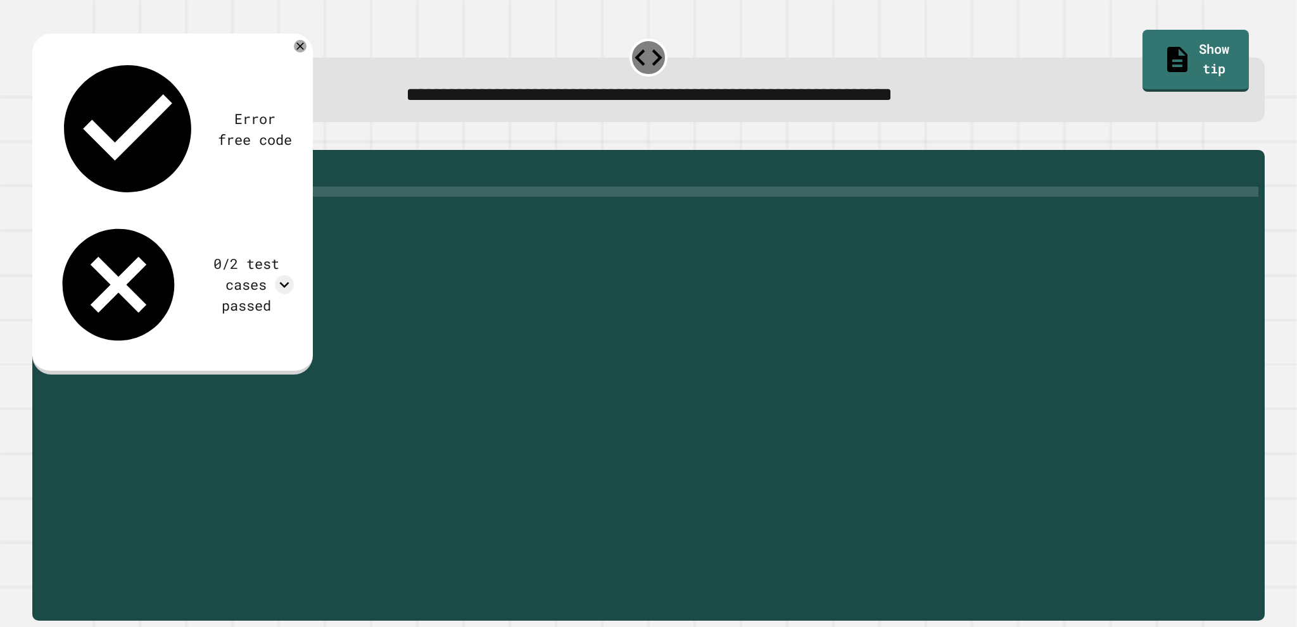
scroll to position [0, 0]
click at [211, 181] on div "public static double myMethod ( int randomInt ) { //Fill in the code below doub…" at bounding box center [658, 368] width 1200 height 425
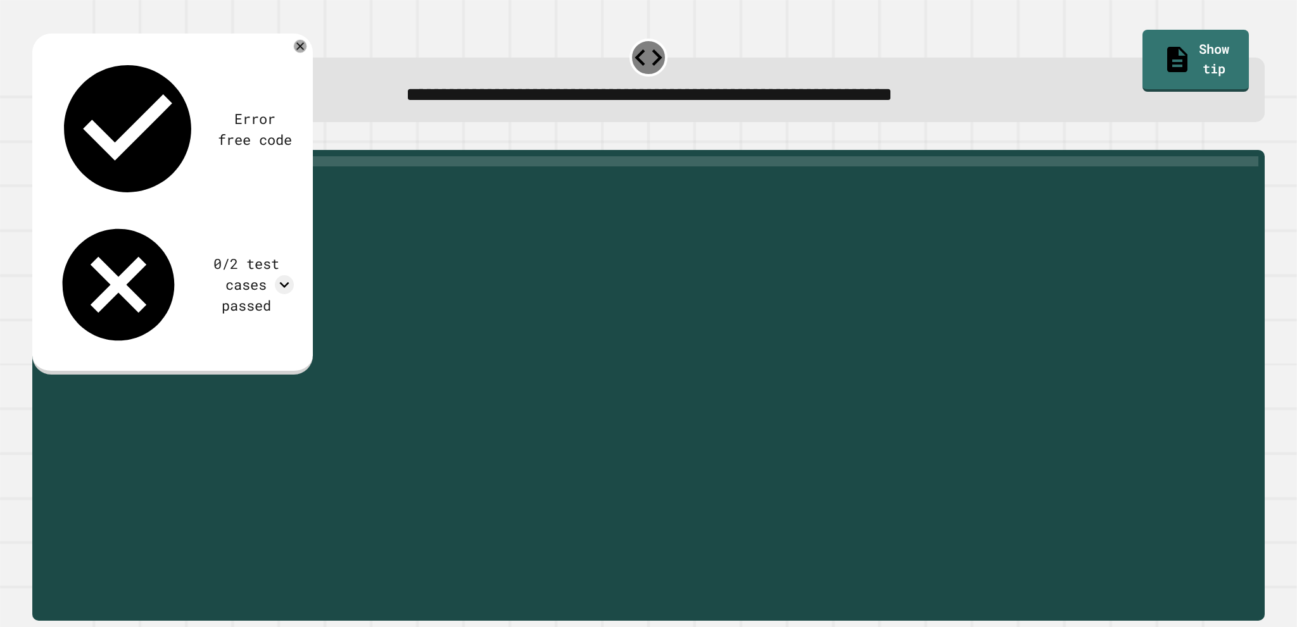
click at [313, 49] on div "Error free code /Main.java:5: error: ';' expected double answer =Math.abs(rando…" at bounding box center [172, 204] width 280 height 341
click at [305, 51] on icon at bounding box center [300, 46] width 9 height 9
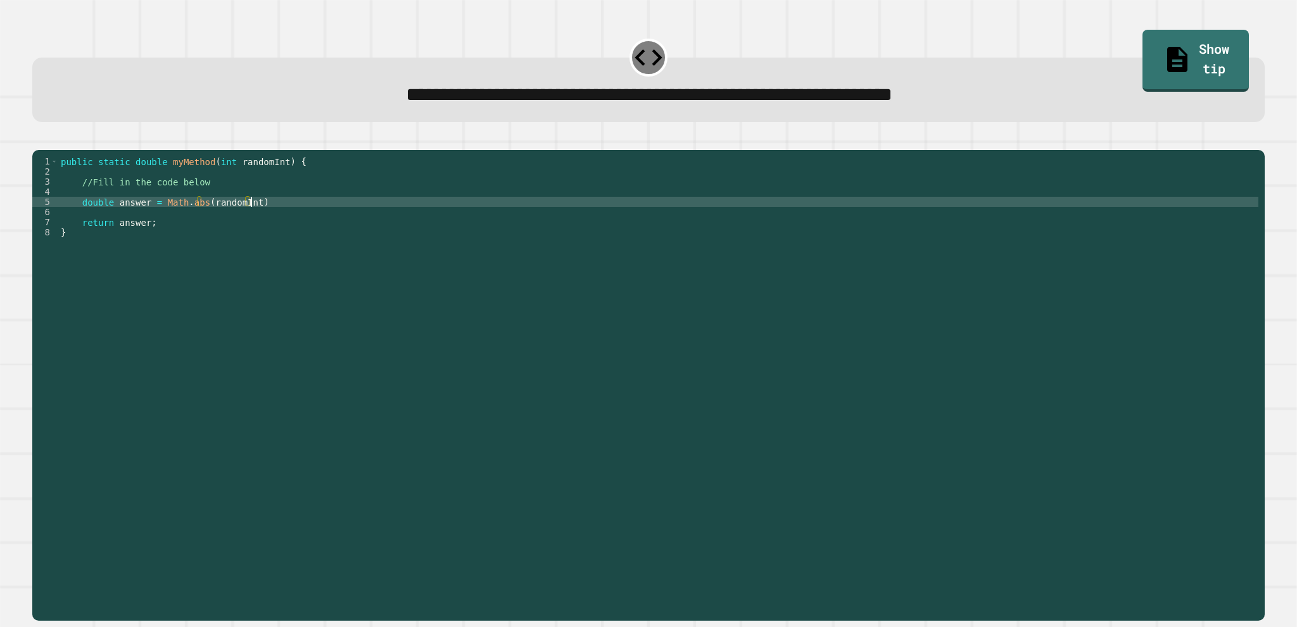
click at [252, 221] on div "public static double myMethod ( int randomInt ) { //Fill in the code below doub…" at bounding box center [658, 368] width 1200 height 425
click at [39, 140] on button "button" at bounding box center [39, 140] width 0 height 0
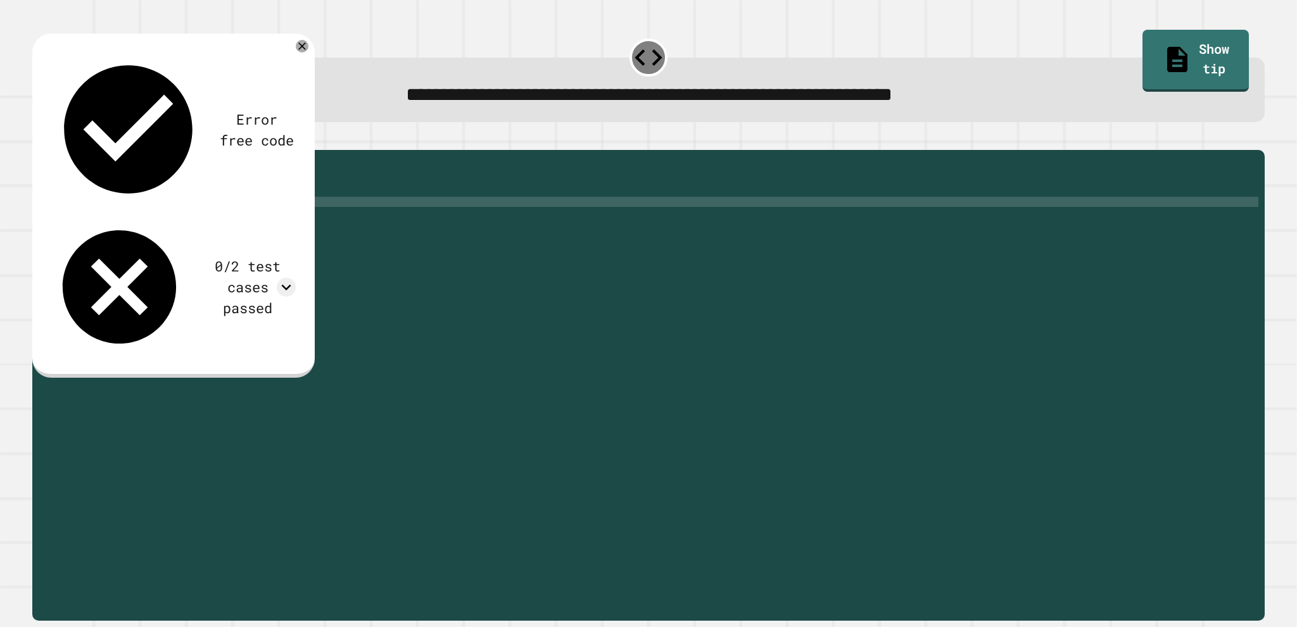
click at [184, 226] on div "public static double myMethod ( int randomInt ) { //Fill in the code below doub…" at bounding box center [658, 368] width 1200 height 425
click at [190, 219] on div "public static double myMethod ( int randomInt ) { //Fill in the code below doub…" at bounding box center [658, 368] width 1200 height 425
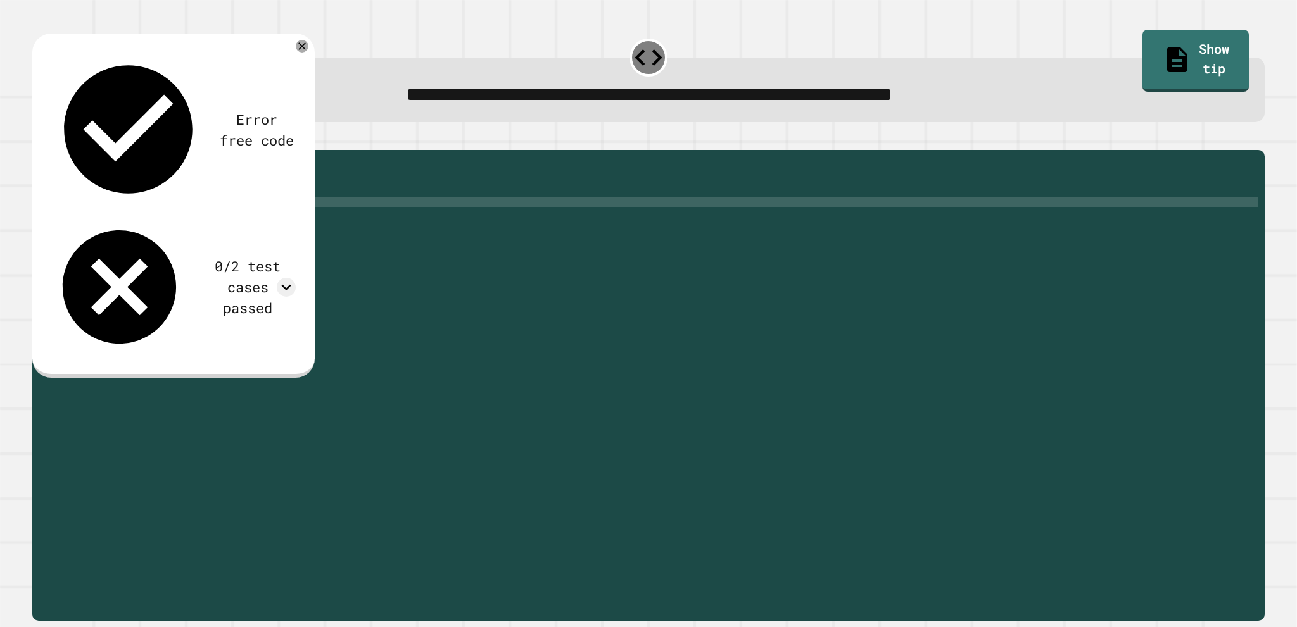
click at [38, 146] on div at bounding box center [648, 142] width 1232 height 15
click at [39, 140] on icon "button" at bounding box center [39, 140] width 0 height 0
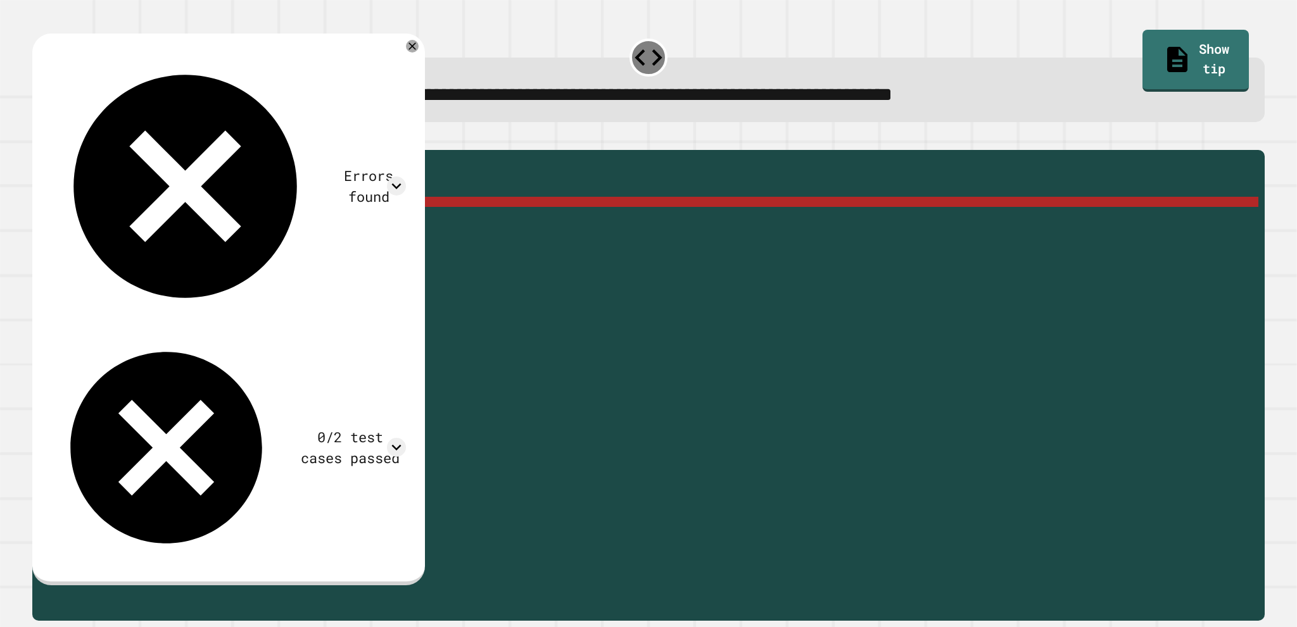
click at [198, 222] on div "public static double myMethod ( int randomInt ) { //Fill in the code below doub…" at bounding box center [658, 368] width 1200 height 425
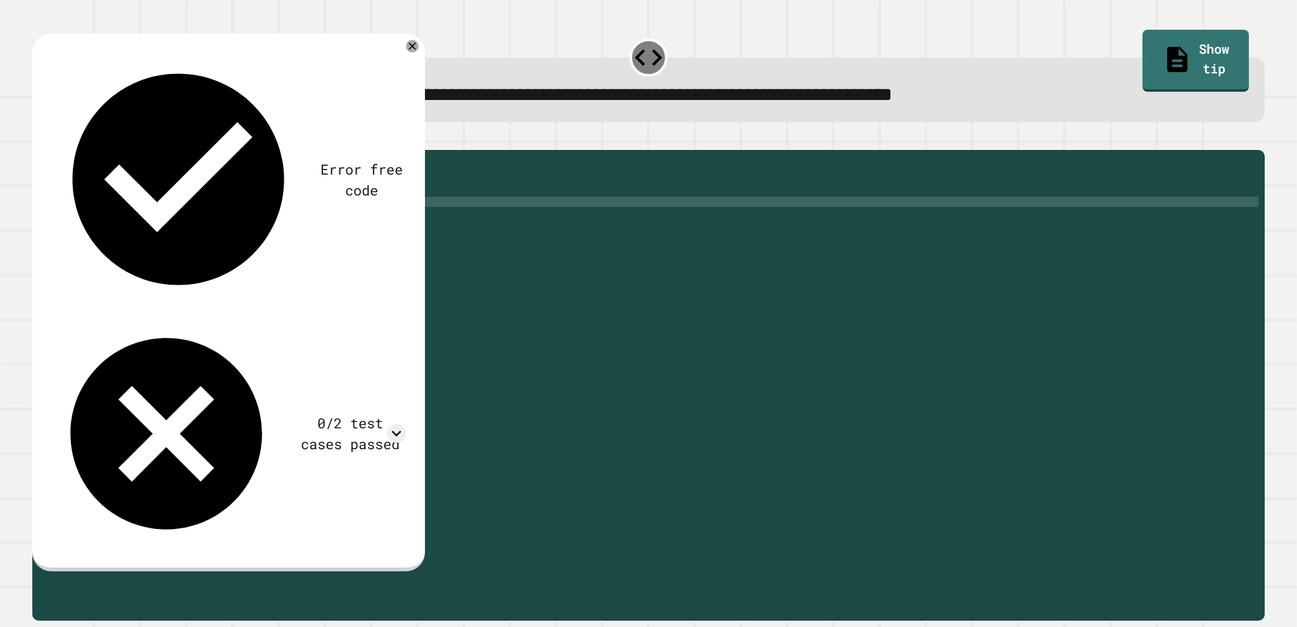
click at [39, 140] on icon "button" at bounding box center [39, 140] width 0 height 0
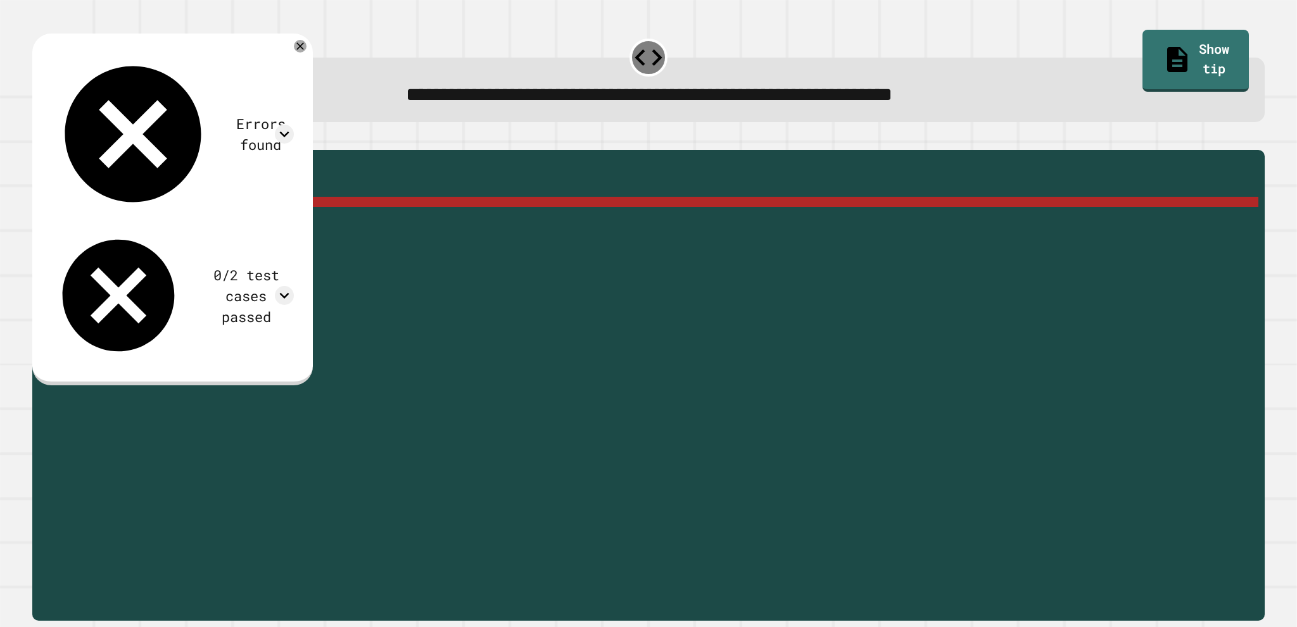
click at [198, 219] on div "public static double myMethod ( int randomInt ) { //Fill in the code below doub…" at bounding box center [658, 368] width 1200 height 425
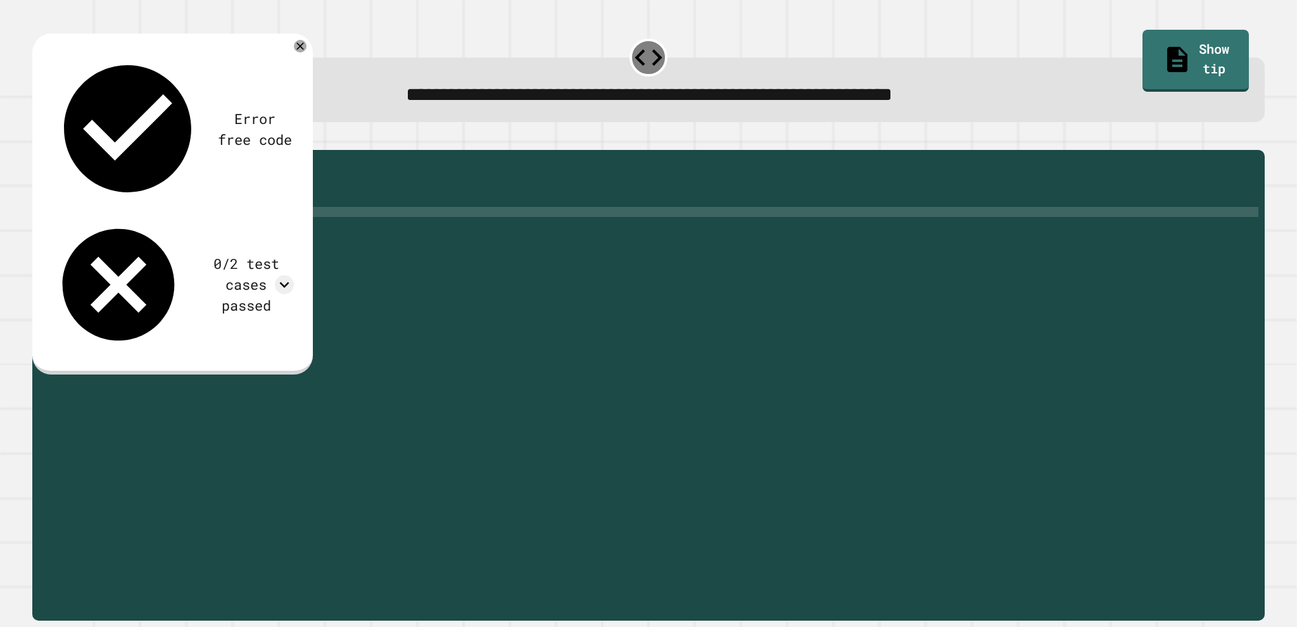
click at [246, 227] on div "public static double myMethod ( int randomInt ) { //Fill in the code below doub…" at bounding box center [658, 368] width 1200 height 425
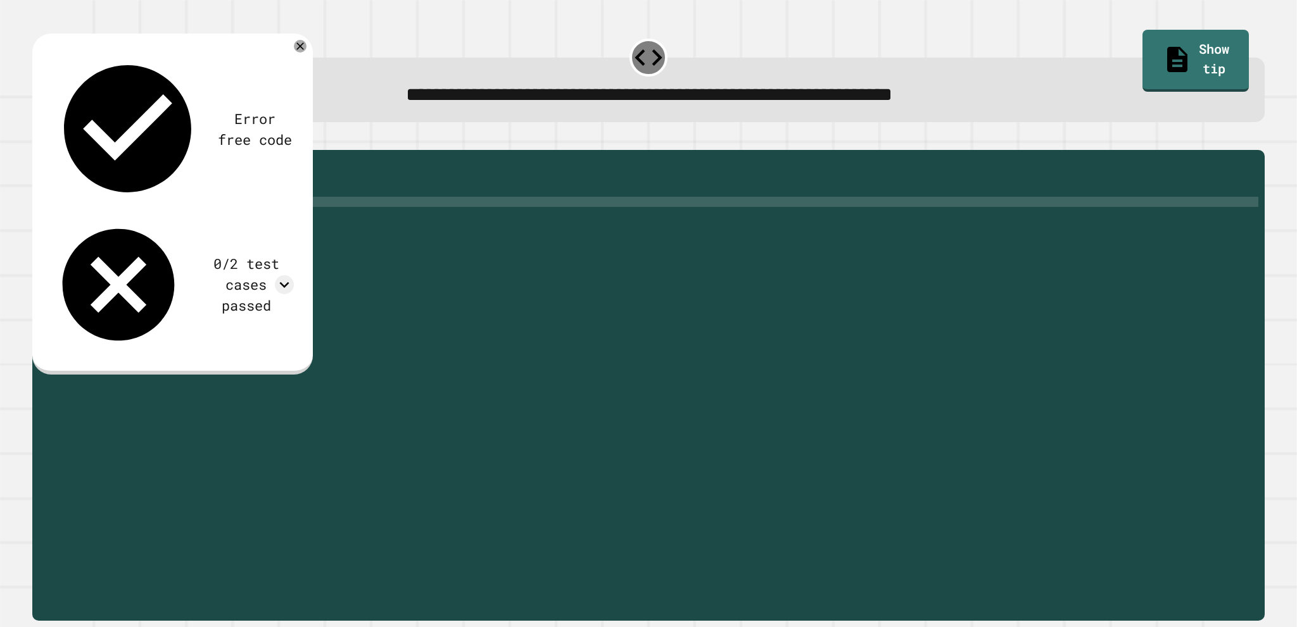
click at [245, 217] on div "public static double myMethod ( int randomInt ) { //Fill in the code below doub…" at bounding box center [658, 368] width 1200 height 425
type textarea "**********"
click at [51, 151] on icon "button" at bounding box center [47, 147] width 7 height 9
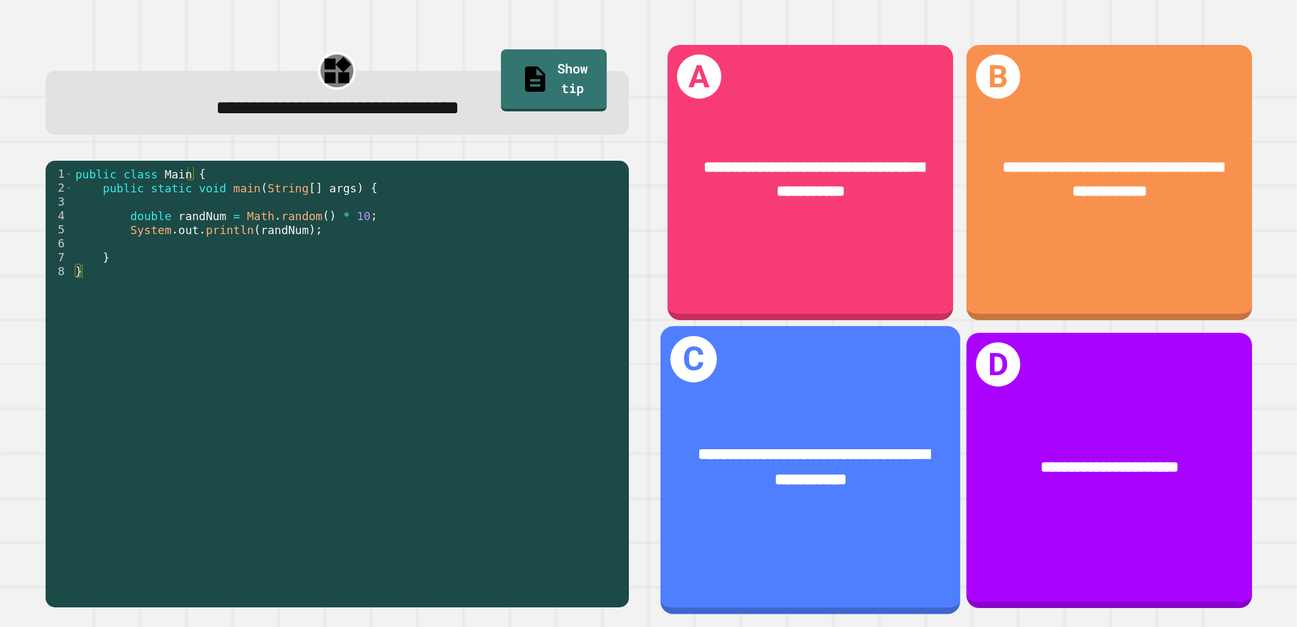
click at [851, 410] on div "**********" at bounding box center [809, 467] width 299 height 115
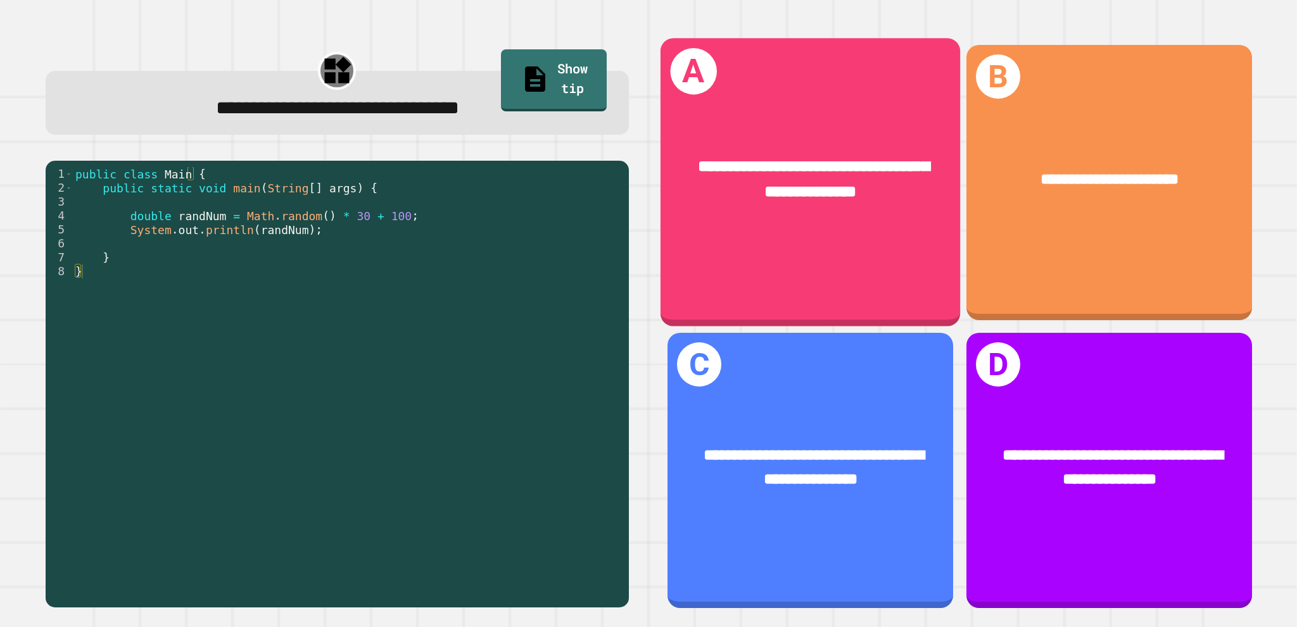
click at [793, 220] on div "**********" at bounding box center [809, 179] width 299 height 115
